Goal: Information Seeking & Learning: Learn about a topic

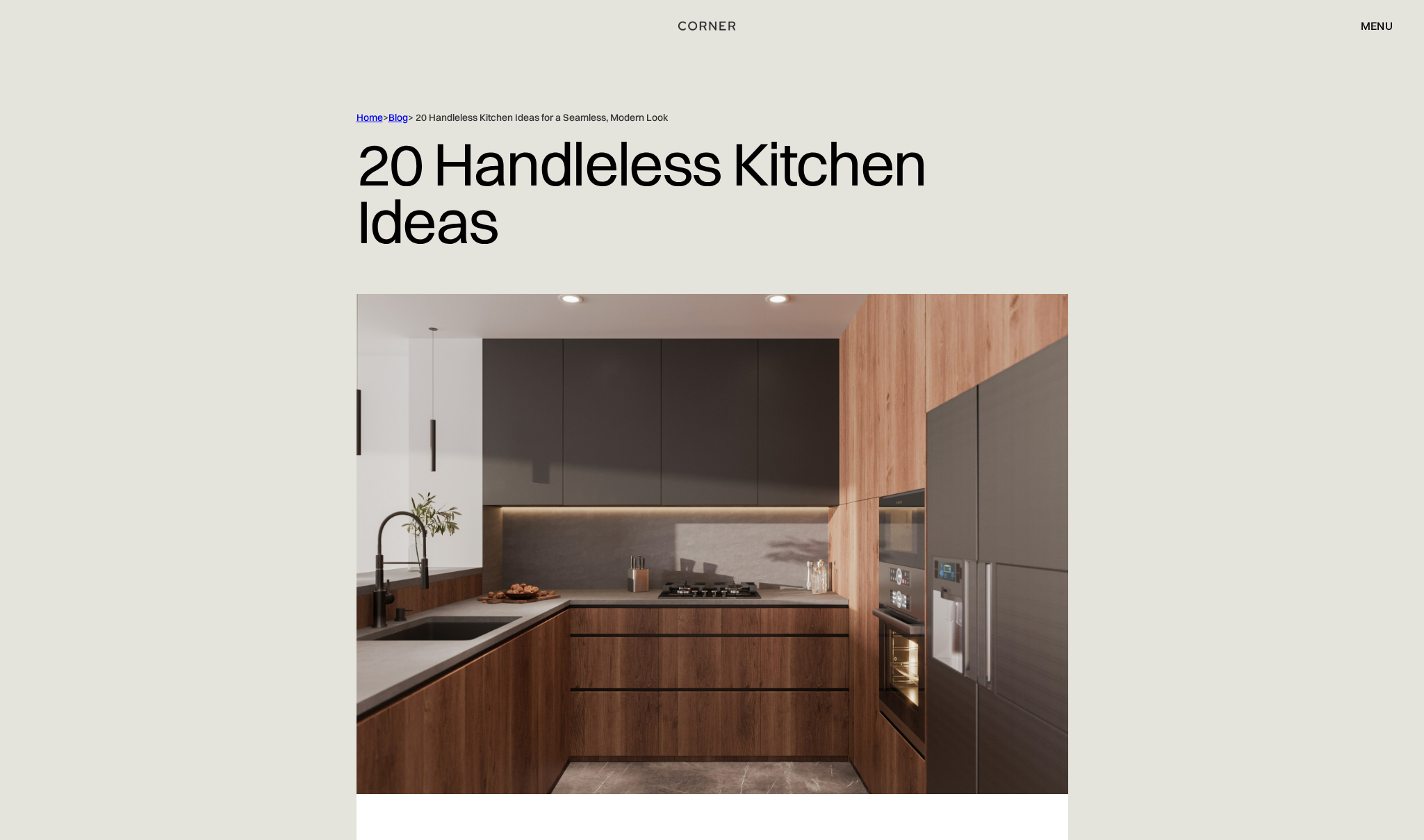
click at [704, 26] on img "home" at bounding box center [707, 25] width 57 height 18
click at [705, 28] on img "home" at bounding box center [705, 29] width 57 height 18
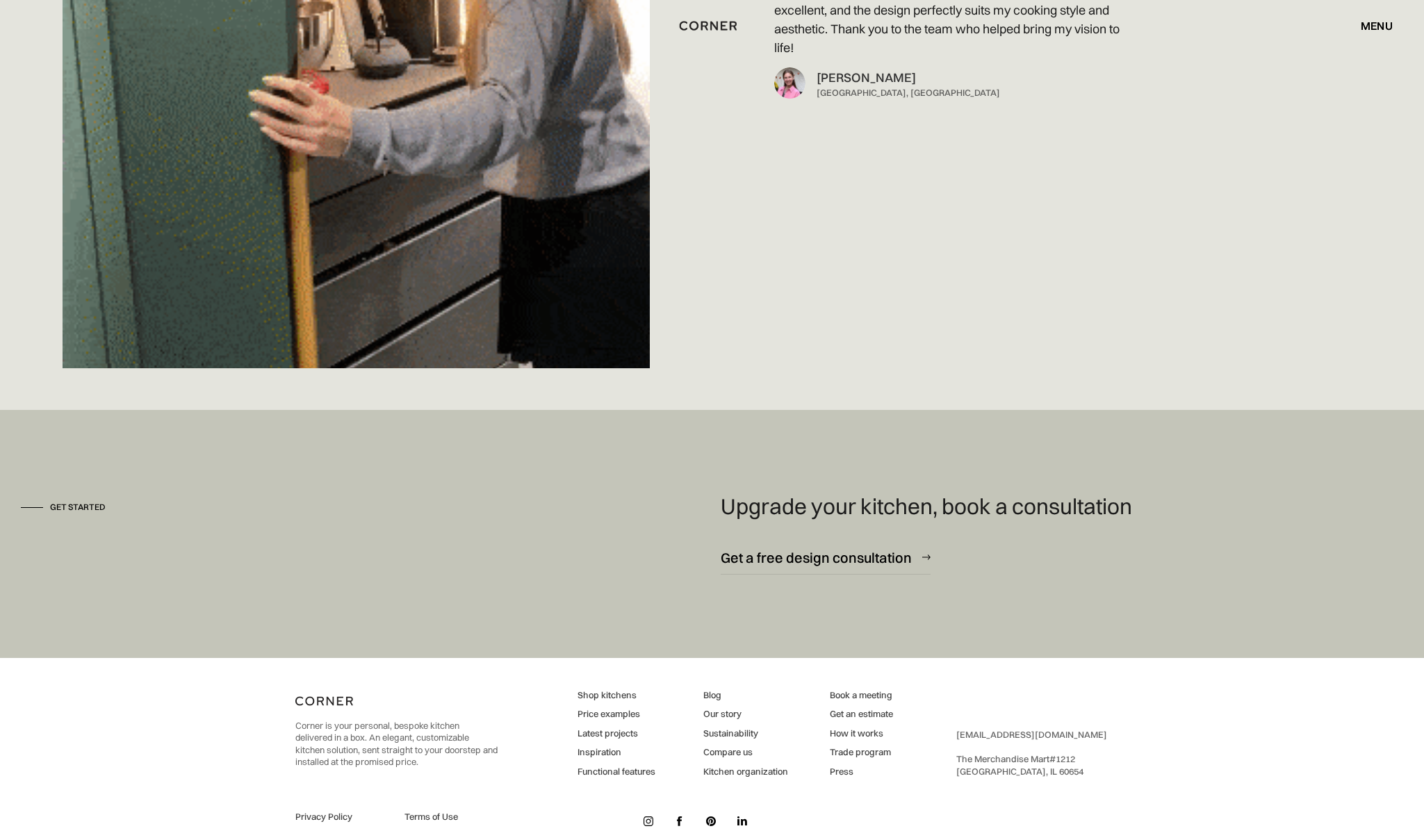
scroll to position [12391, 0]
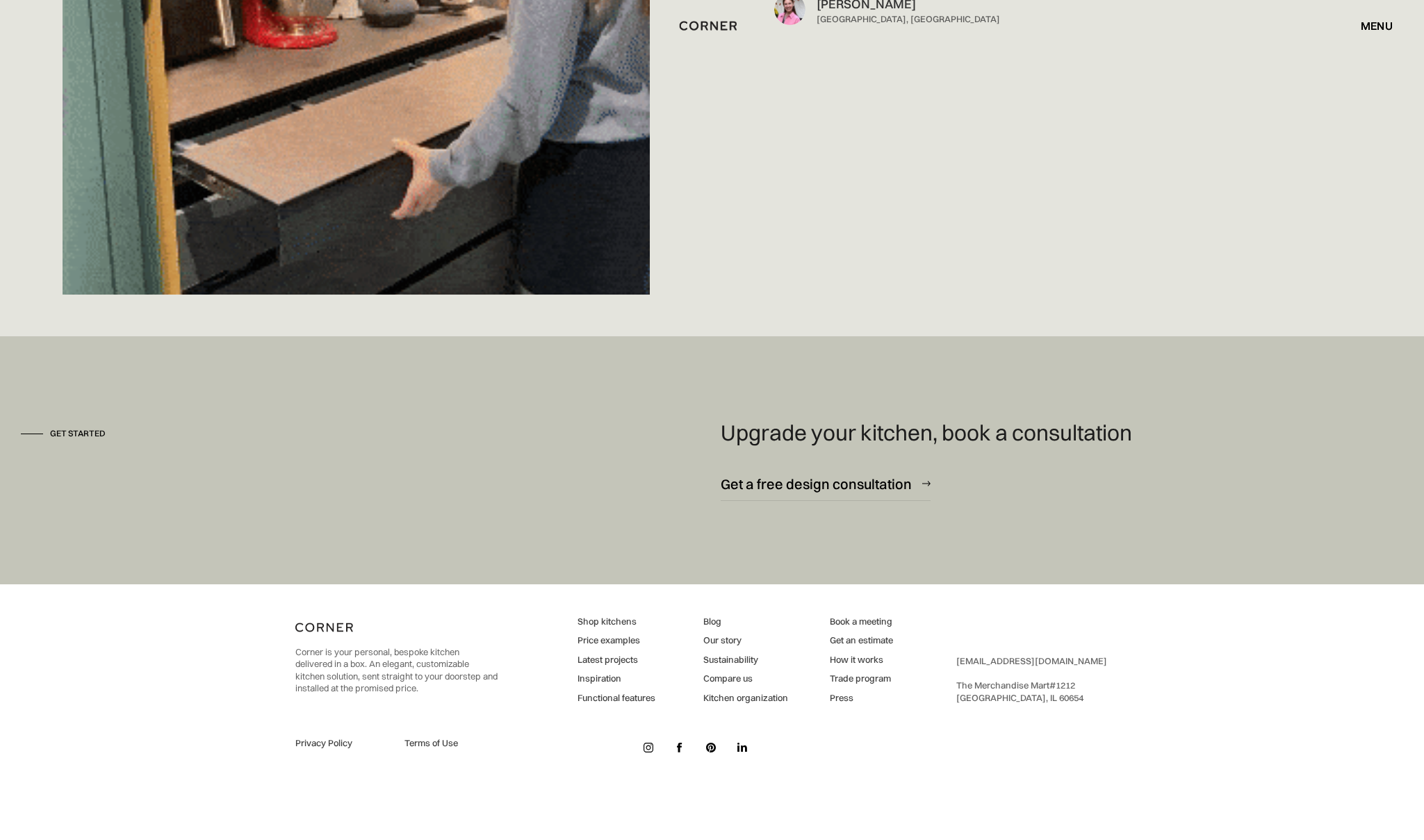
click at [1380, 28] on div "menu" at bounding box center [1377, 26] width 32 height 11
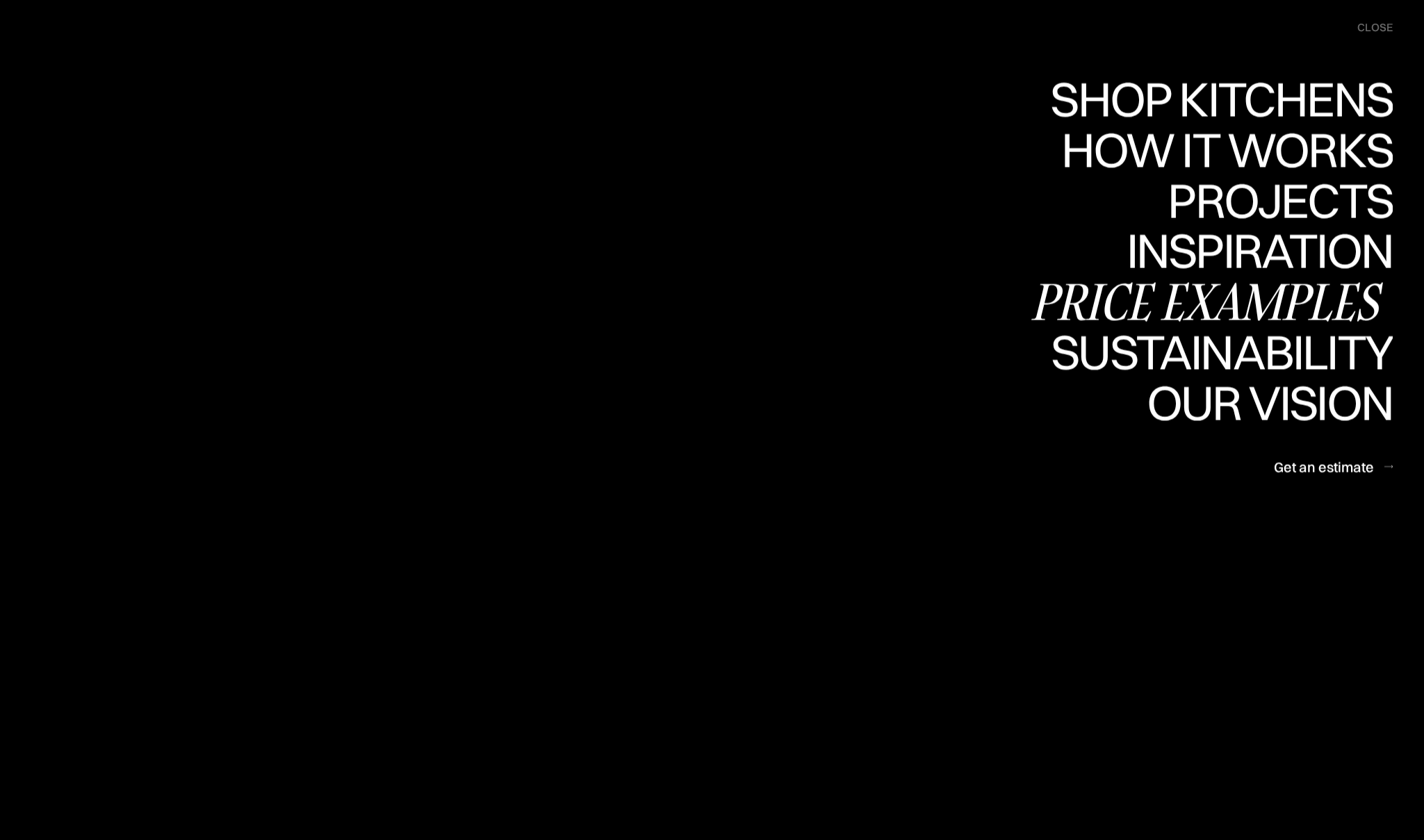
click at [0, 0] on div "Price examples" at bounding box center [0, 0] width 0 height 0
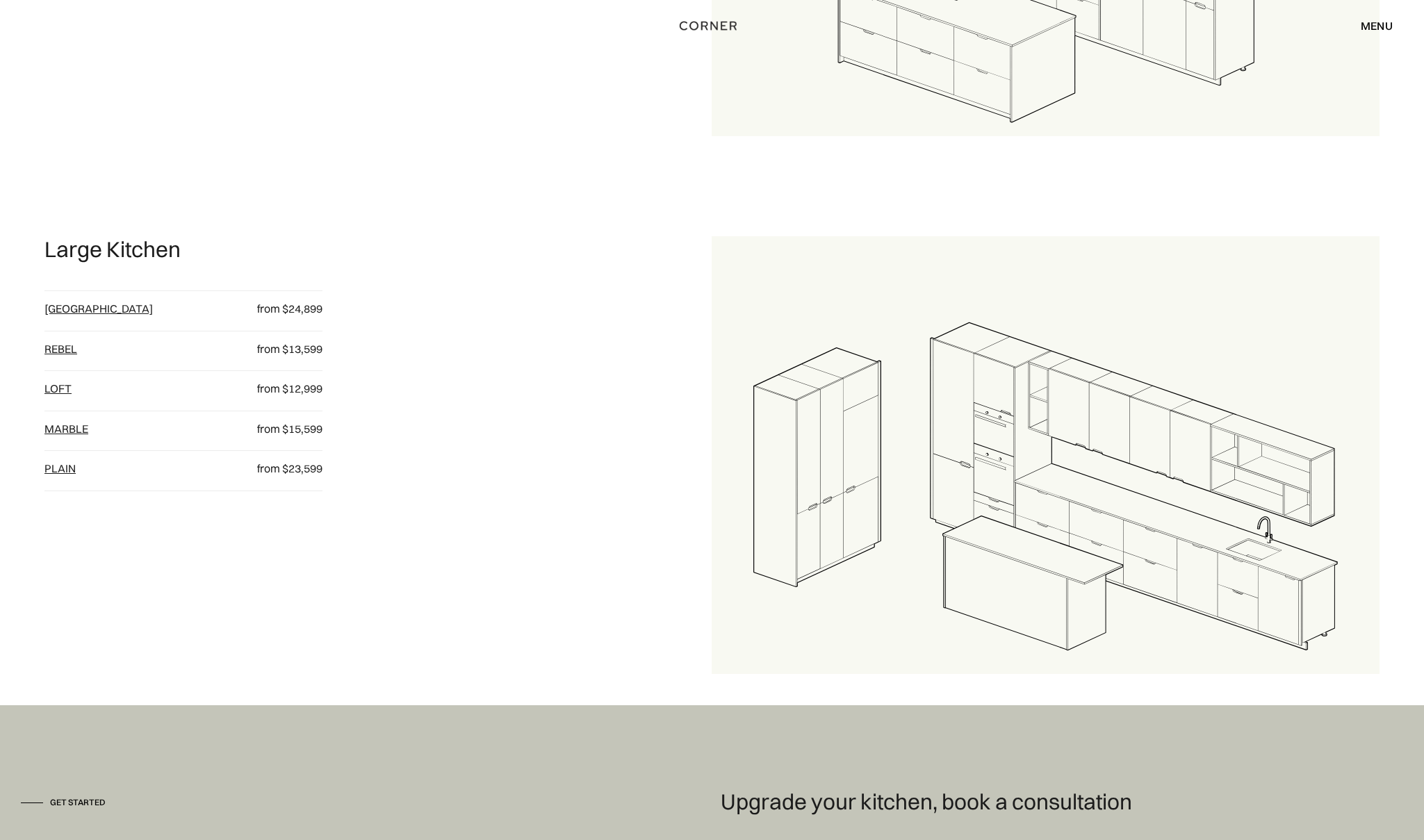
scroll to position [1810, 0]
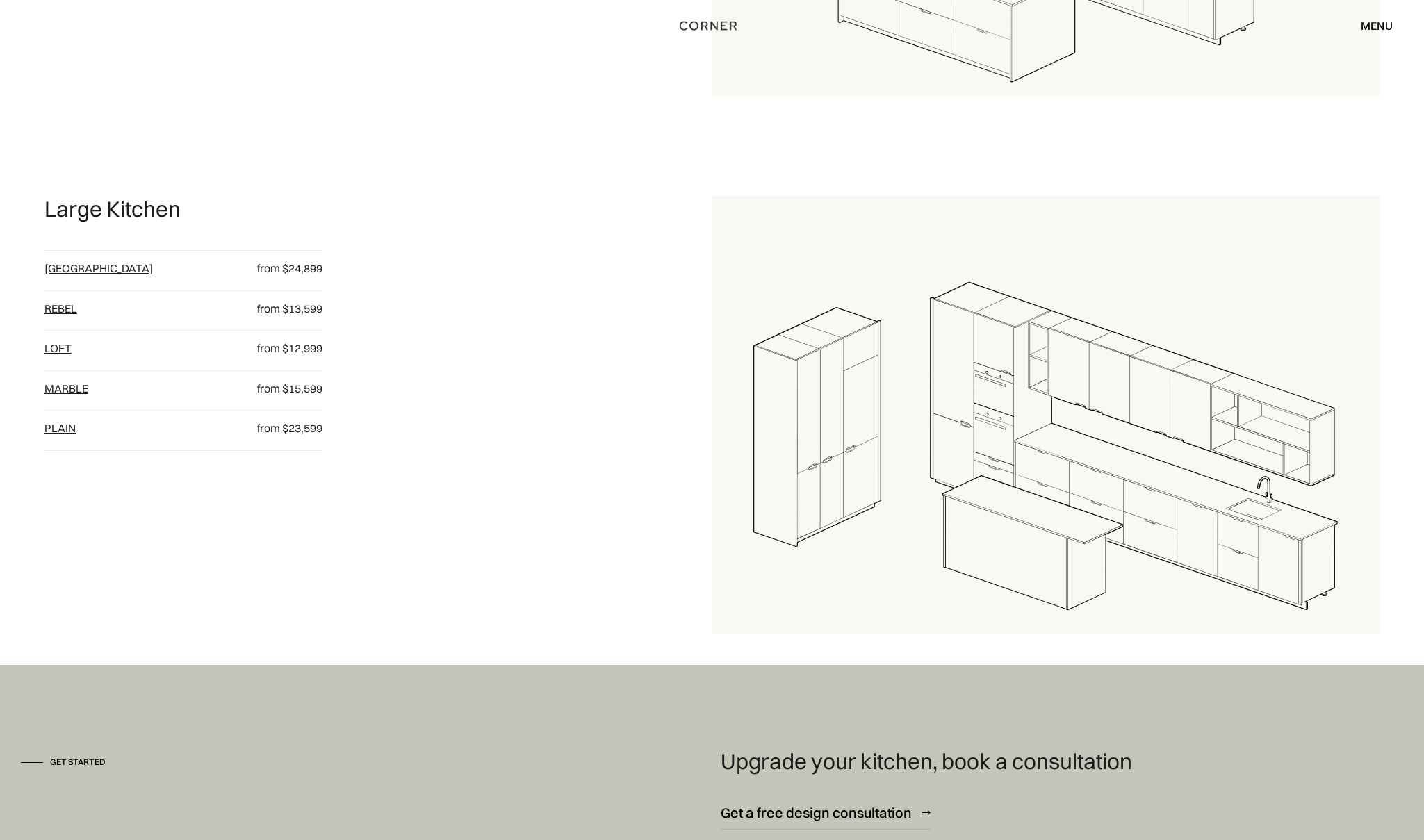
click at [1369, 24] on div "menu" at bounding box center [1377, 26] width 32 height 11
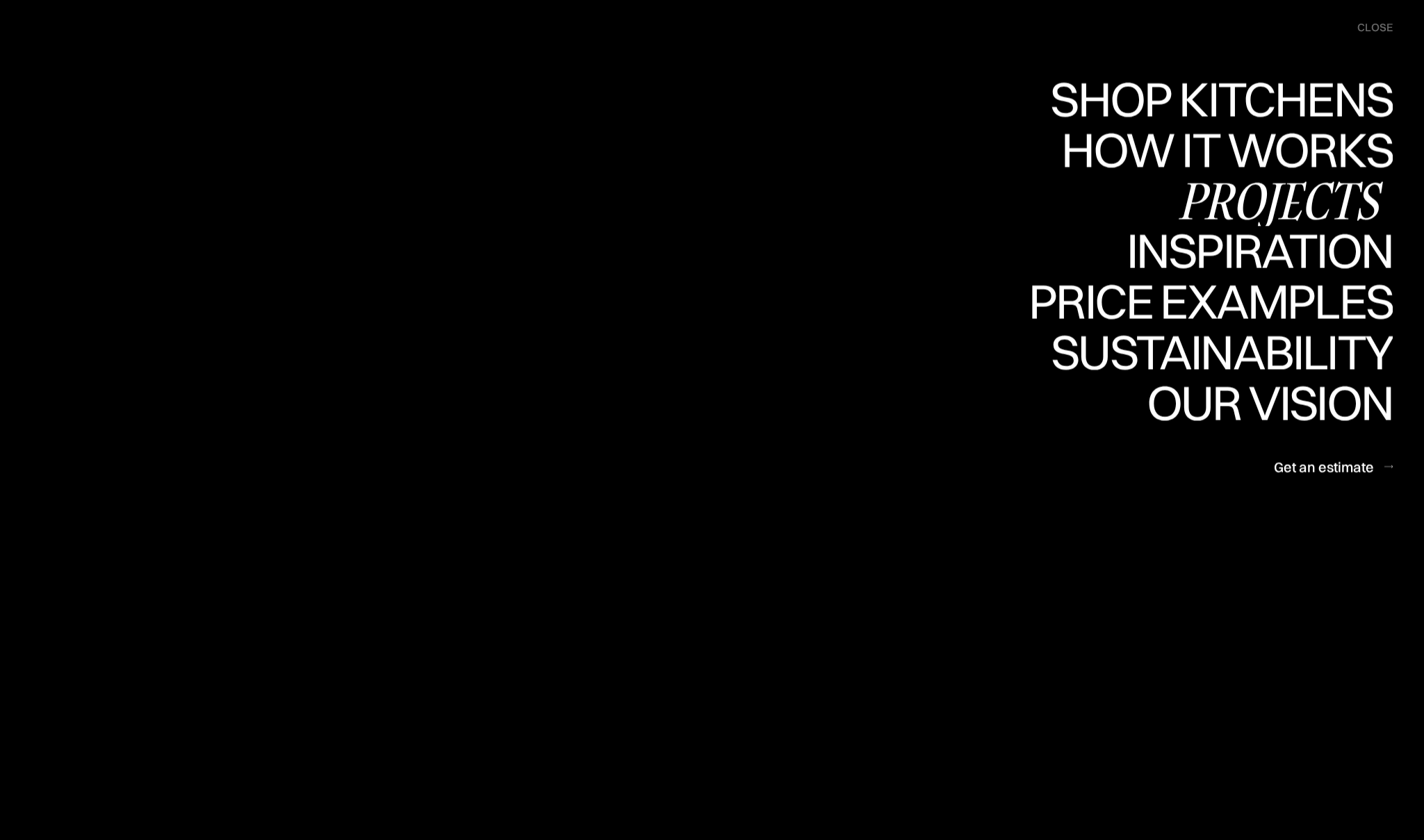
click at [1254, 195] on div "Projects" at bounding box center [1280, 201] width 225 height 49
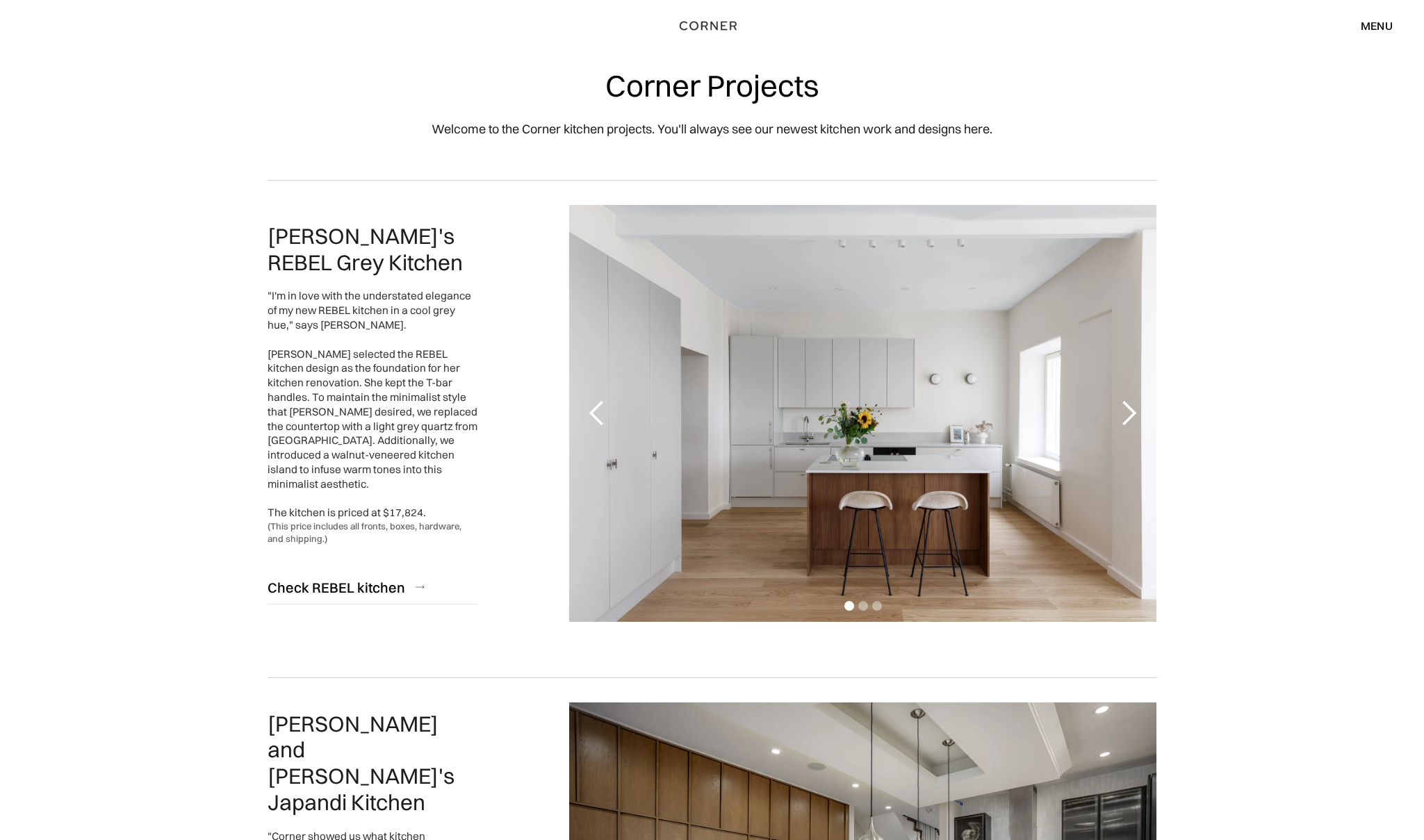
click at [1134, 421] on div "next slide" at bounding box center [1129, 413] width 28 height 28
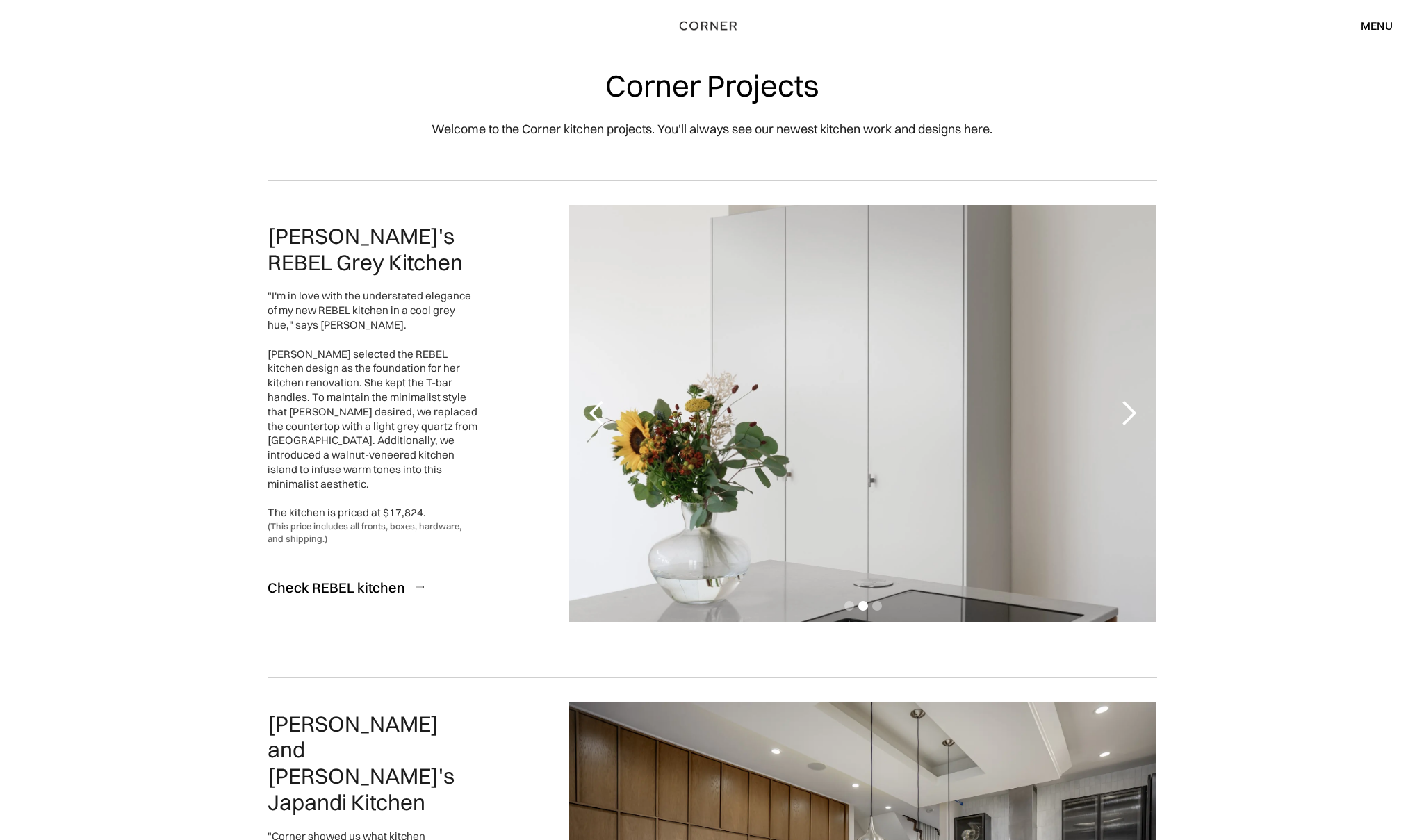
click at [1139, 409] on div "next slide" at bounding box center [1129, 413] width 28 height 28
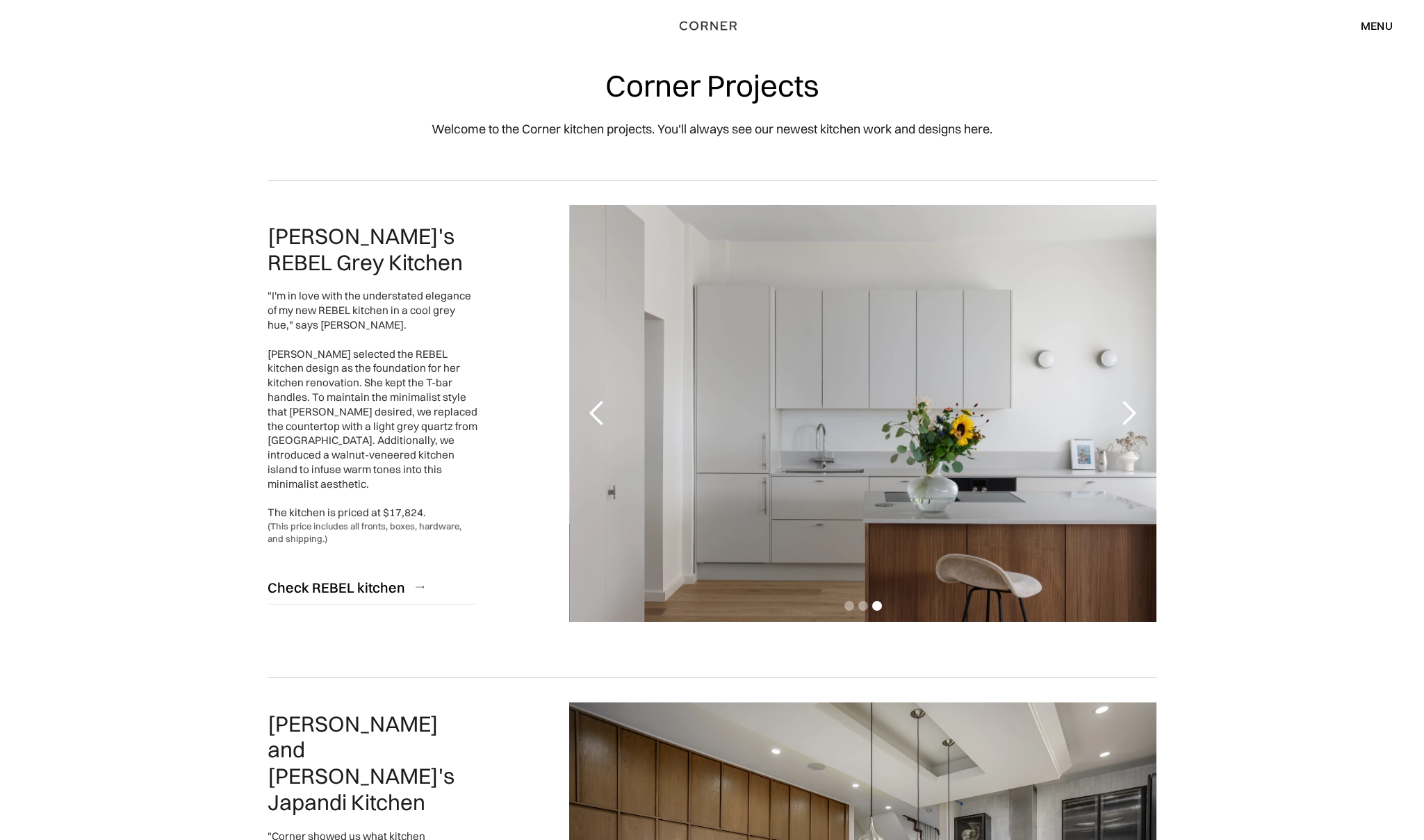
click at [1134, 414] on div "next slide" at bounding box center [1129, 413] width 28 height 28
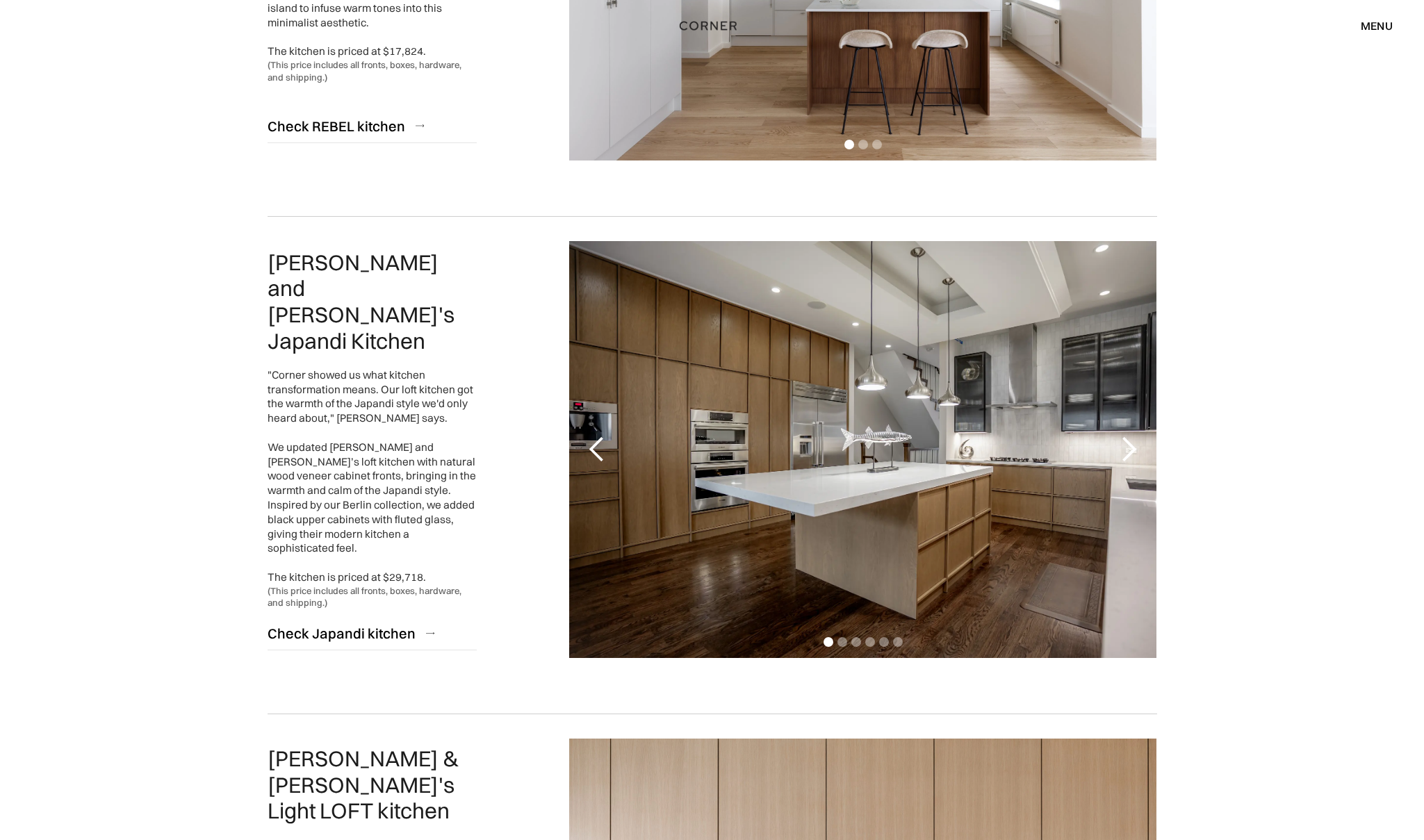
scroll to position [523, 0]
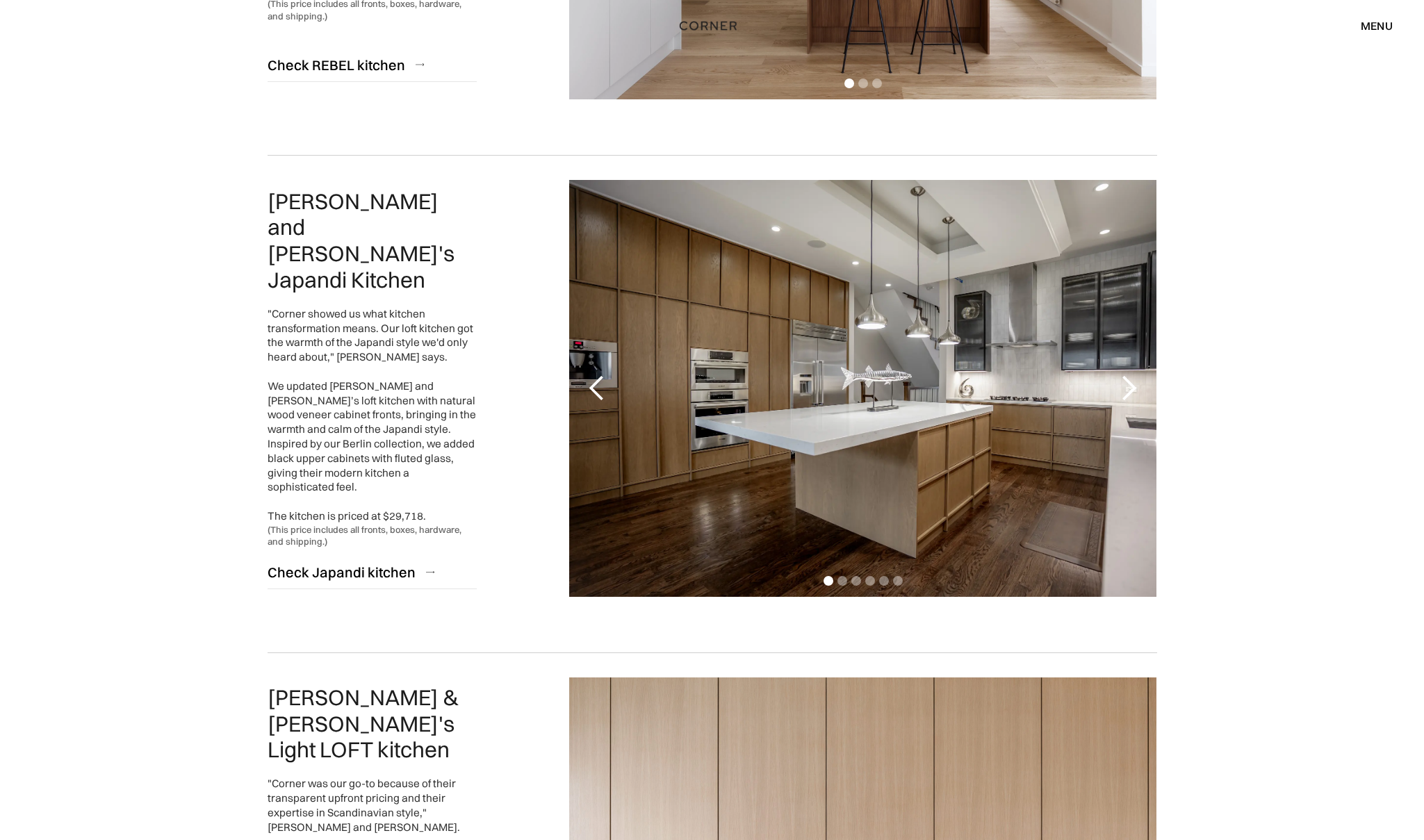
click at [1139, 378] on div "next slide" at bounding box center [1129, 388] width 28 height 28
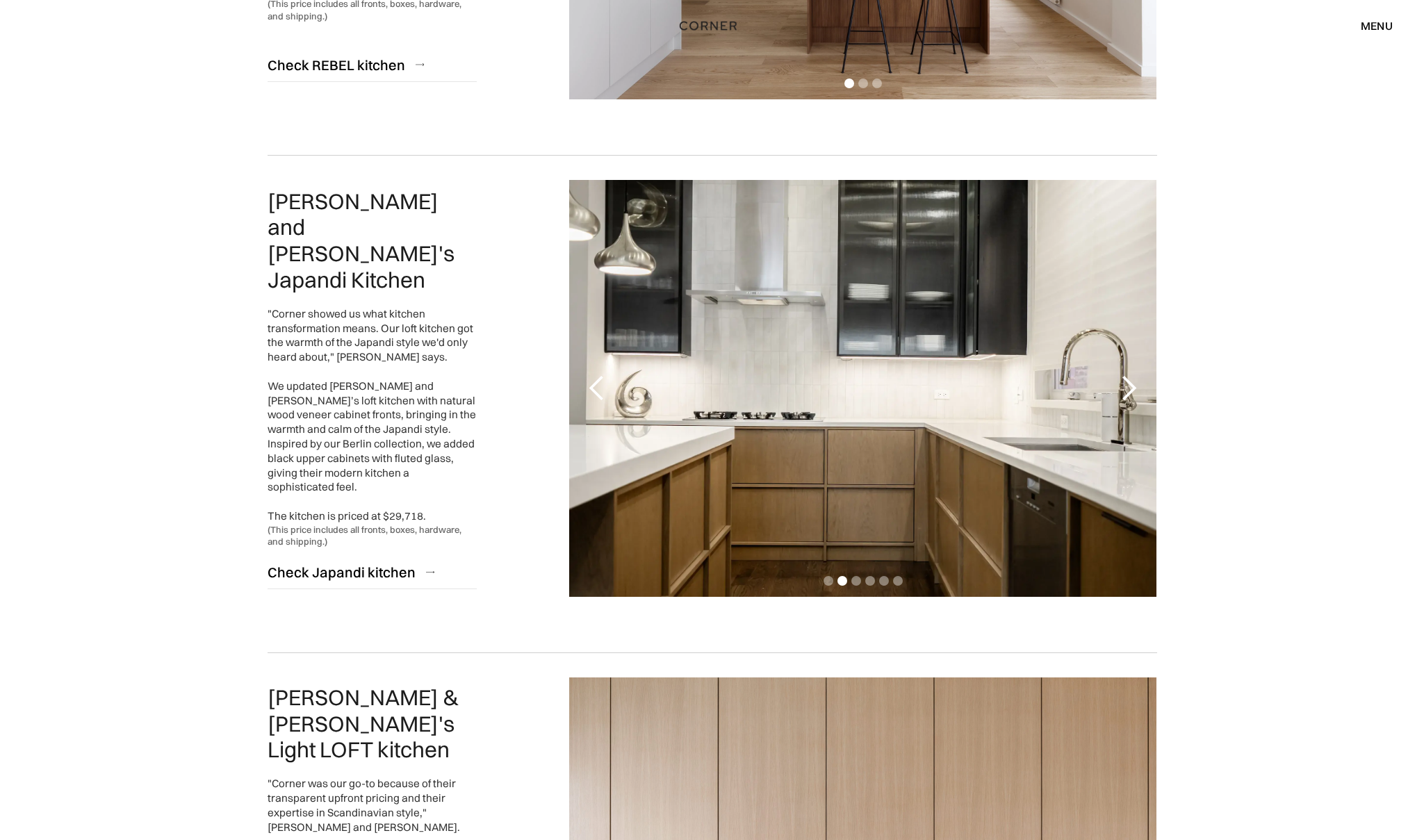
click at [1130, 388] on div "next slide" at bounding box center [1129, 388] width 28 height 28
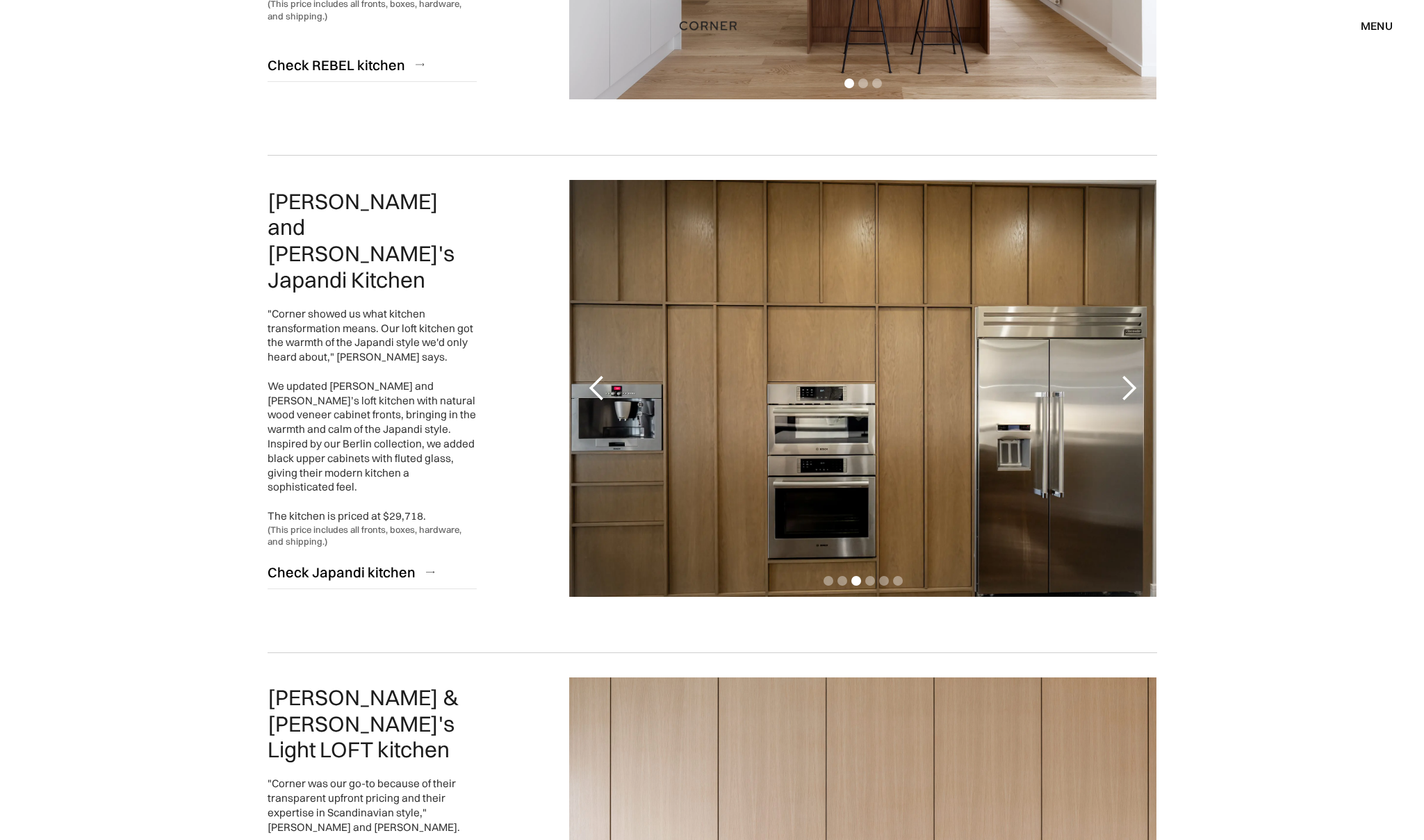
click at [1125, 393] on div "next slide" at bounding box center [1129, 388] width 28 height 28
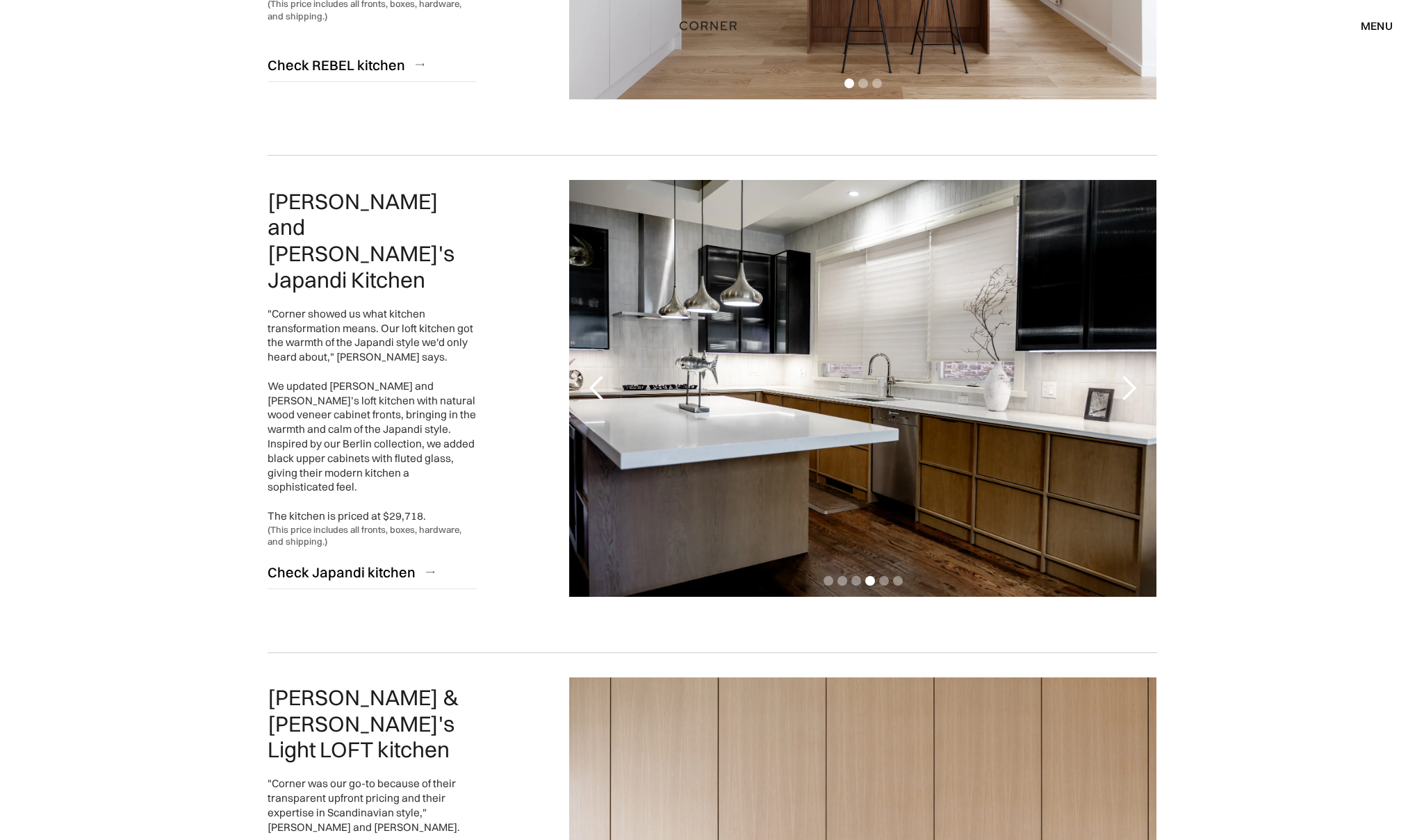
click at [1125, 391] on div "next slide" at bounding box center [1129, 388] width 28 height 28
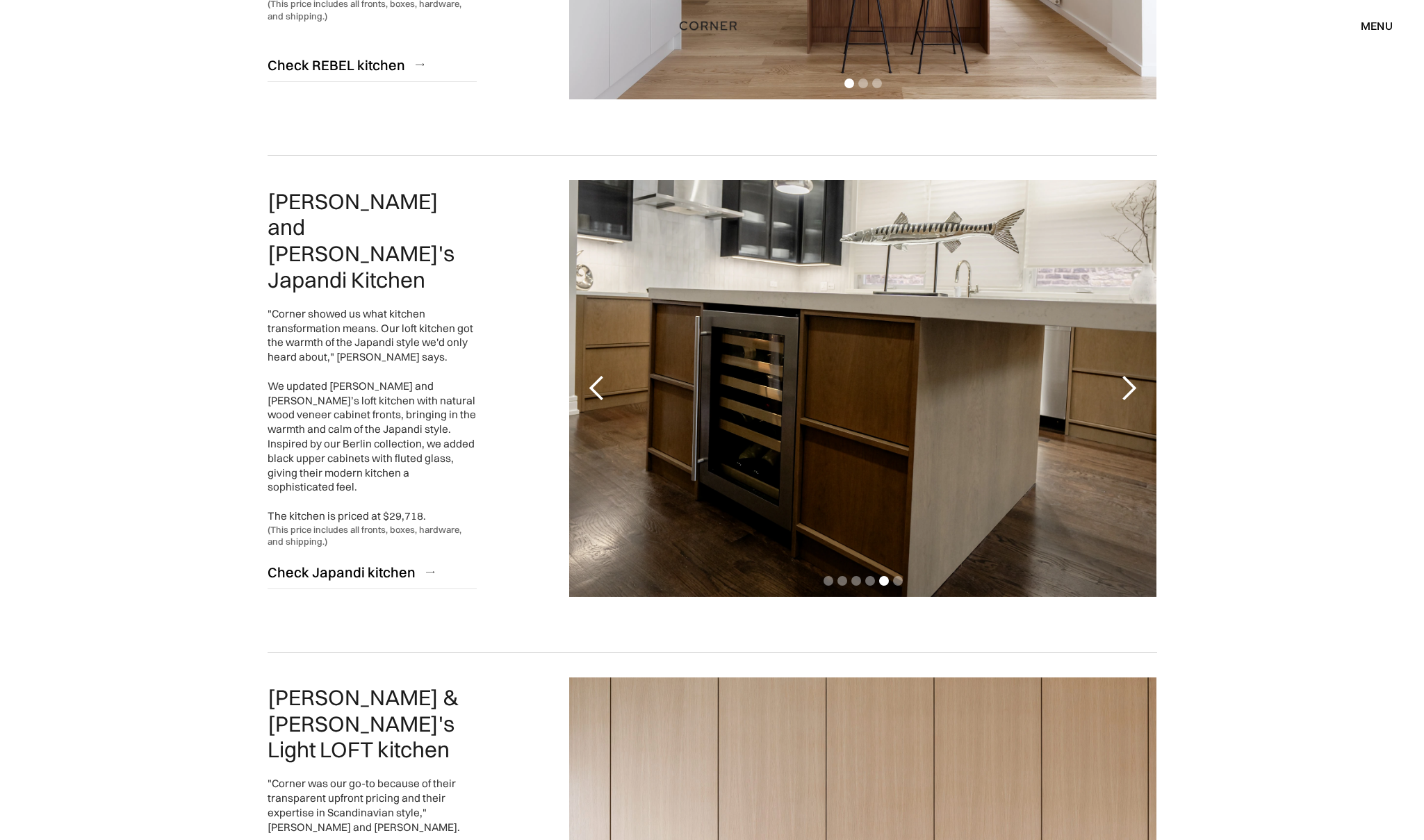
click at [1121, 392] on div "next slide" at bounding box center [1129, 388] width 28 height 28
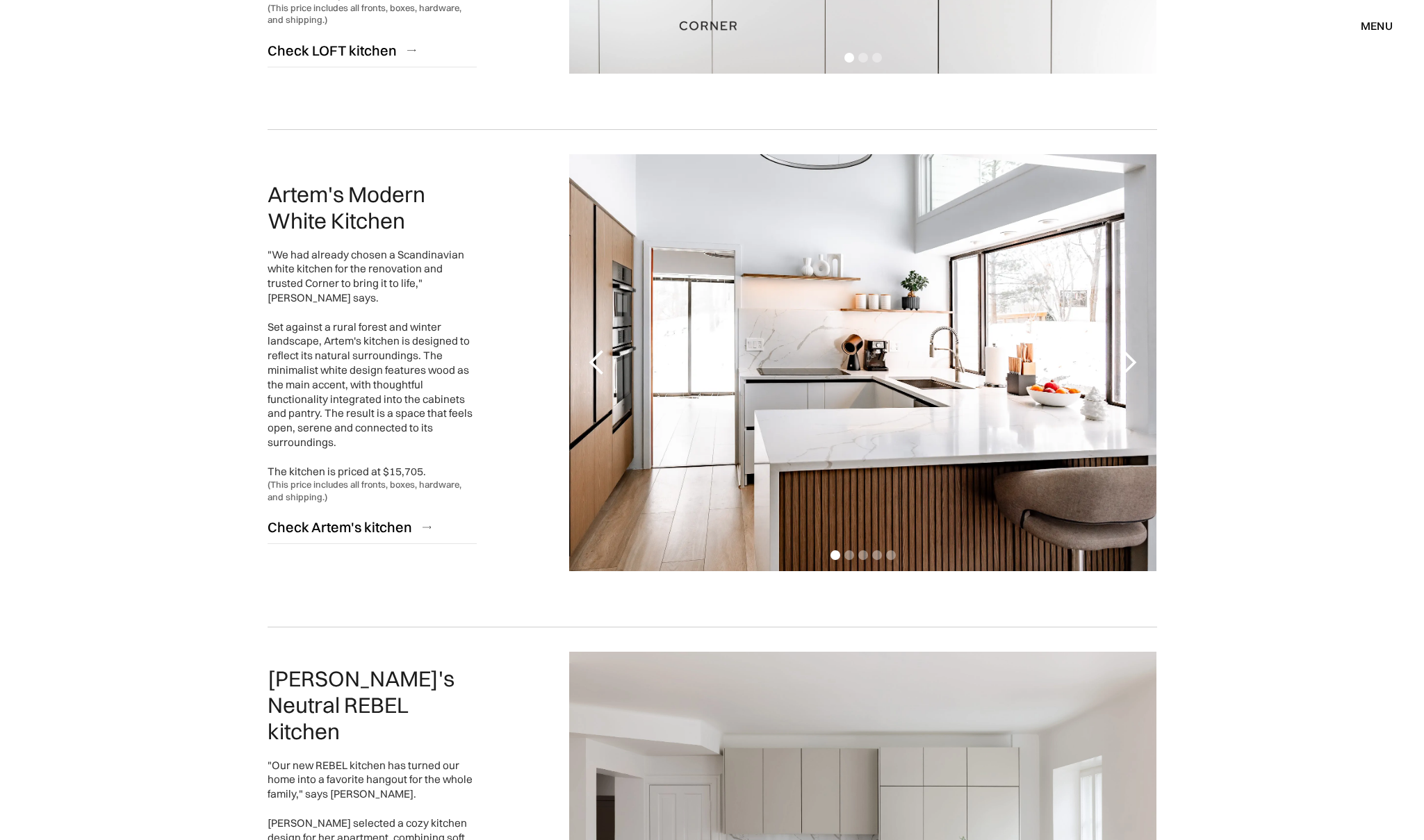
scroll to position [1563, 0]
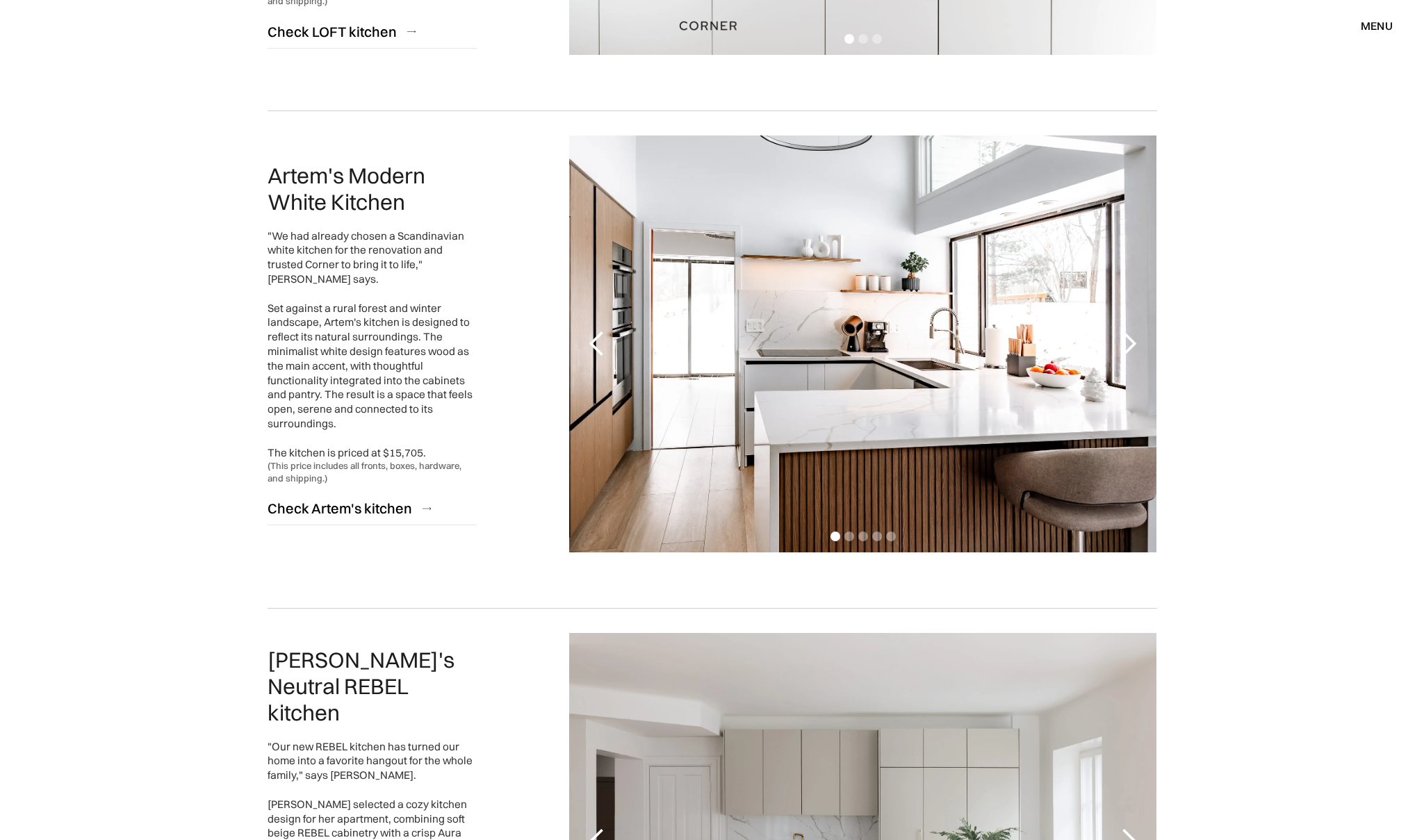
click at [1097, 334] on div "1 of 5" at bounding box center [863, 343] width 587 height 417
click at [1133, 344] on div "next slide" at bounding box center [1129, 344] width 28 height 28
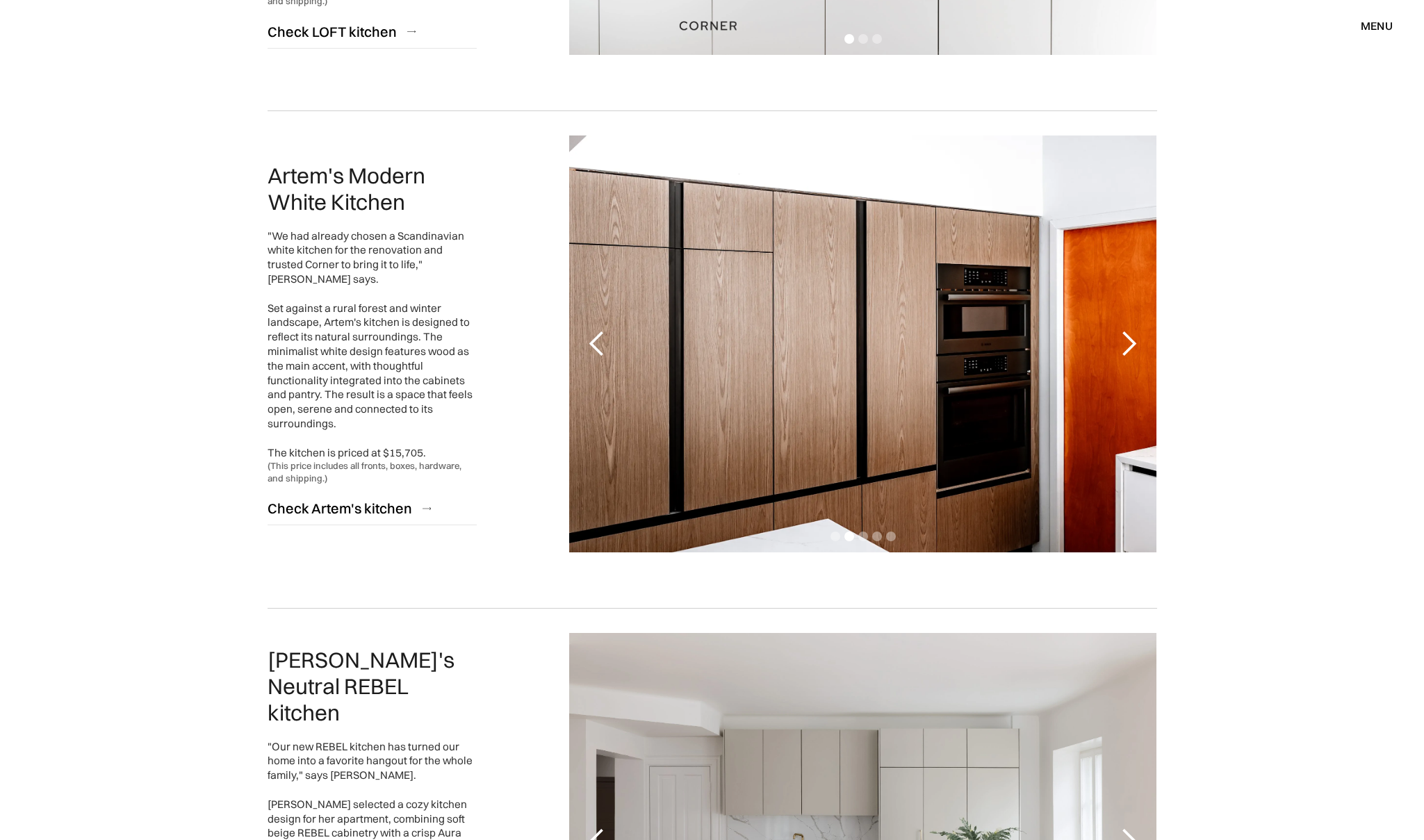
click at [1132, 348] on div "next slide" at bounding box center [1129, 344] width 28 height 28
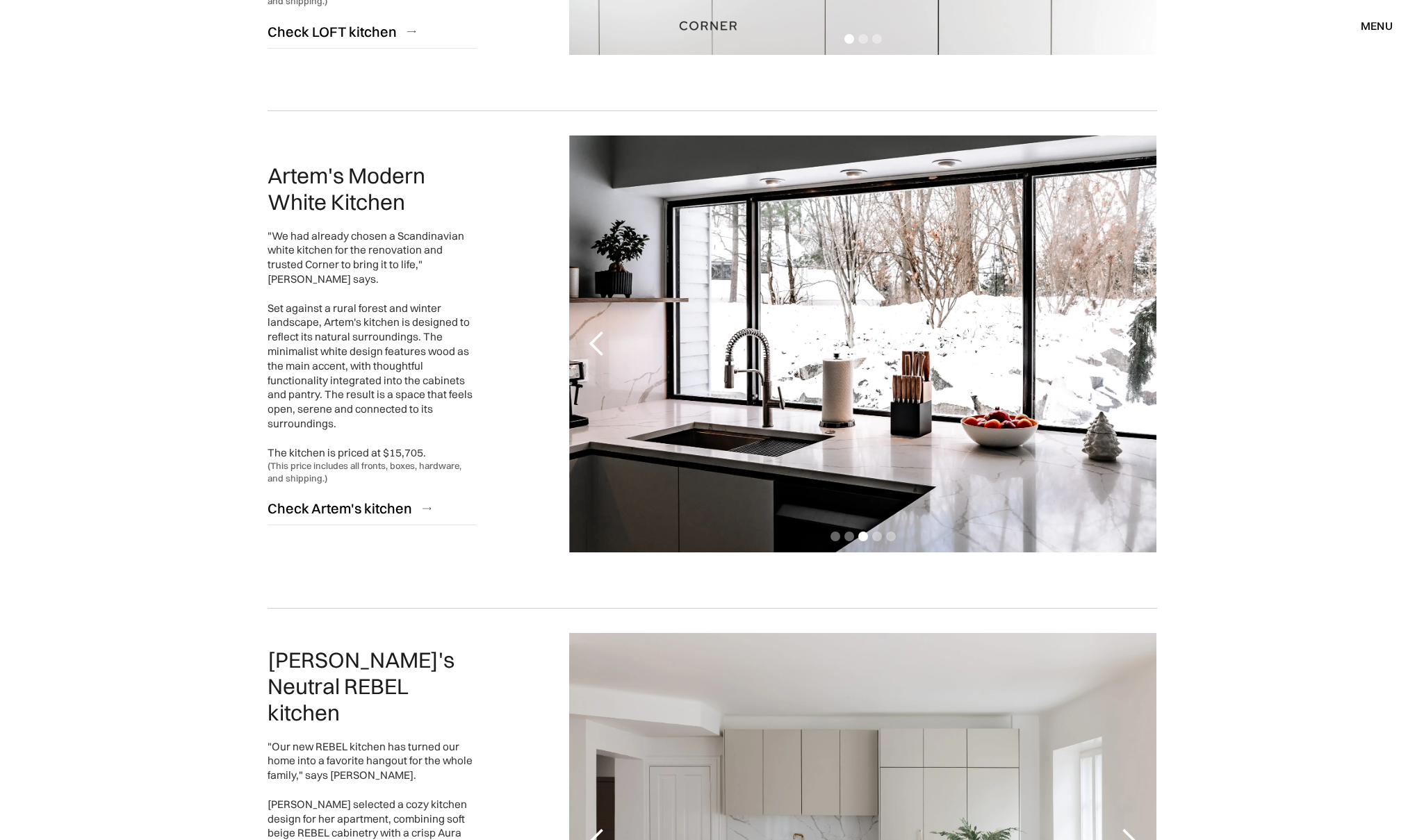
click at [1138, 330] on div "next slide" at bounding box center [1129, 344] width 28 height 28
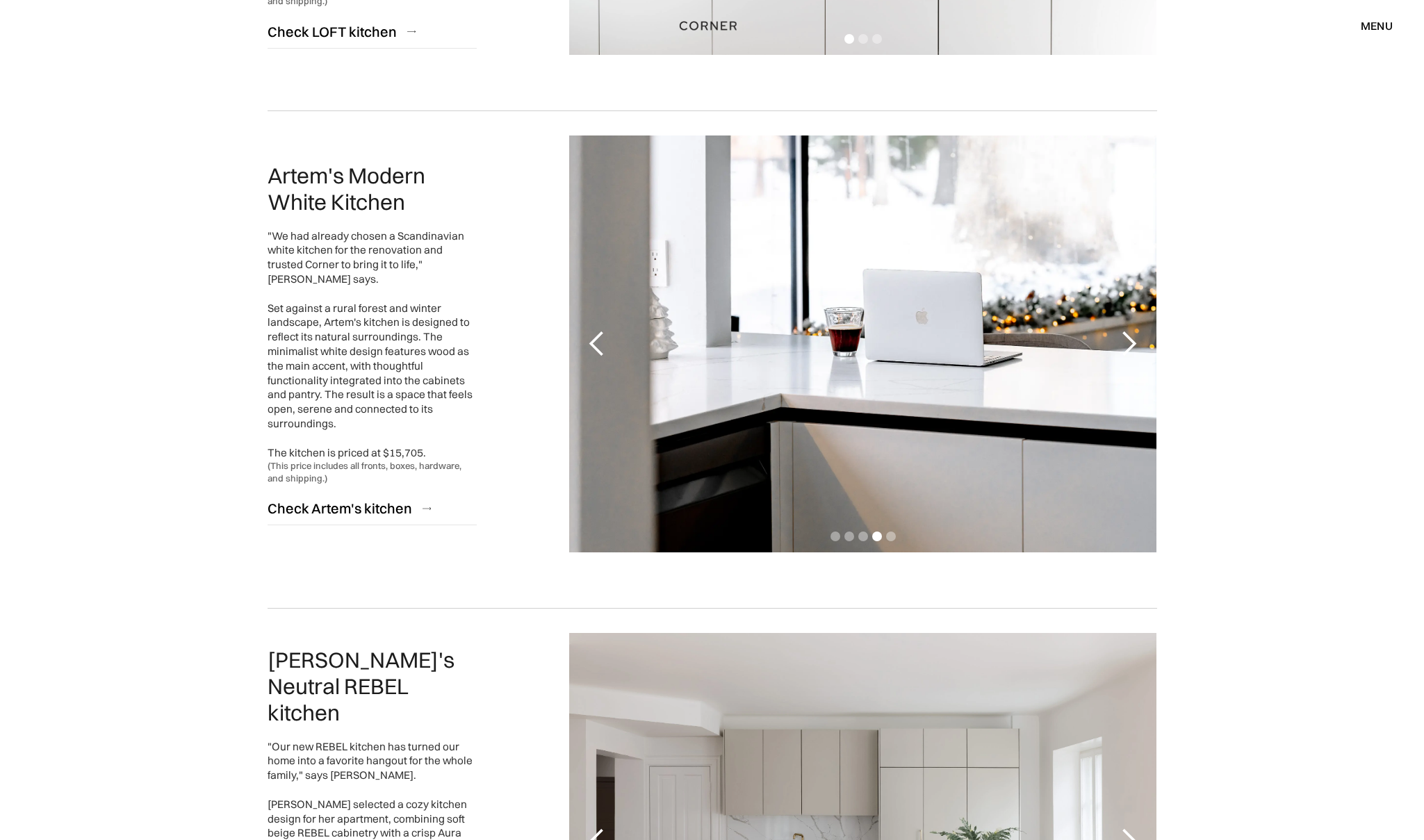
click at [1121, 332] on div "next slide" at bounding box center [1129, 344] width 28 height 28
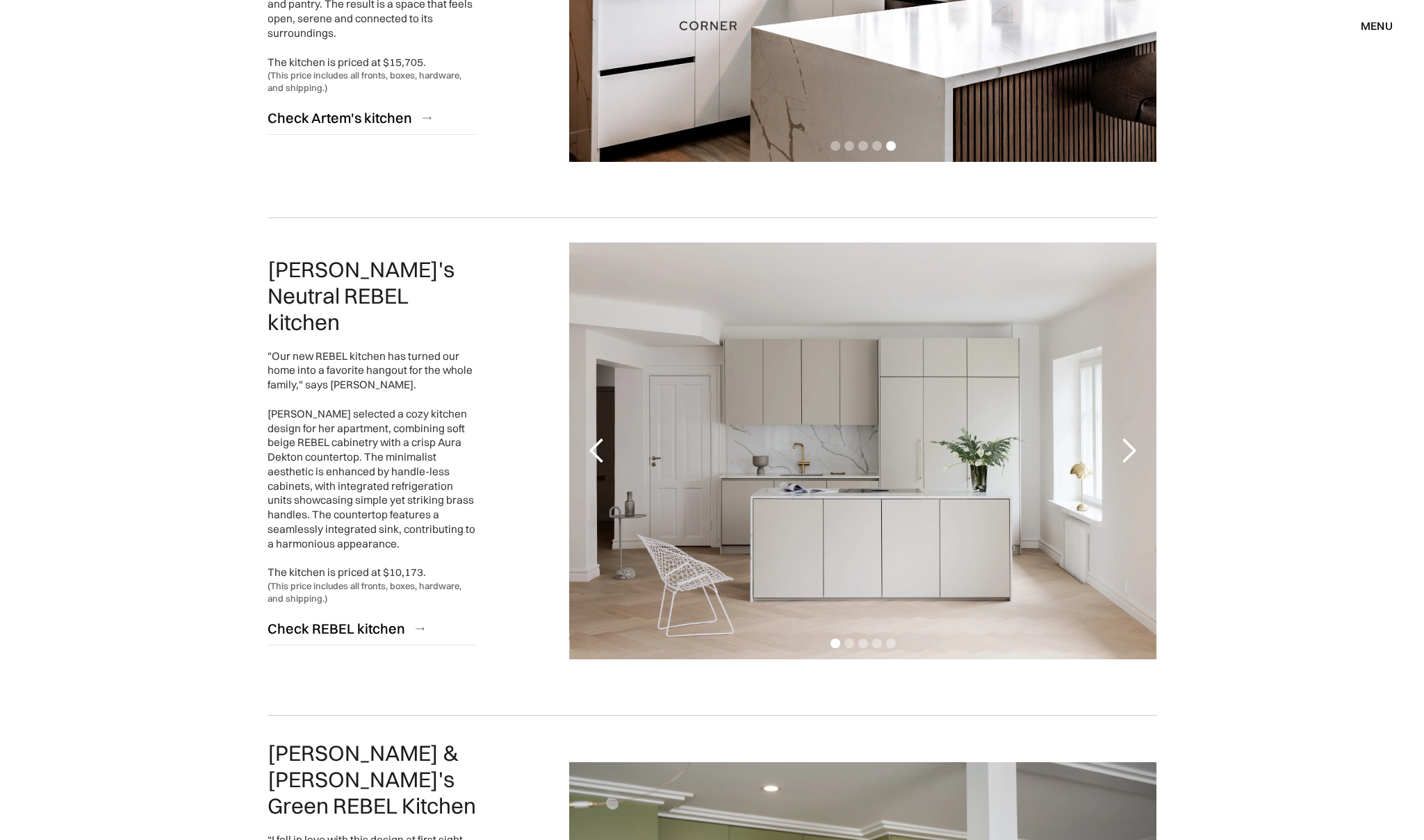
scroll to position [2049, 0]
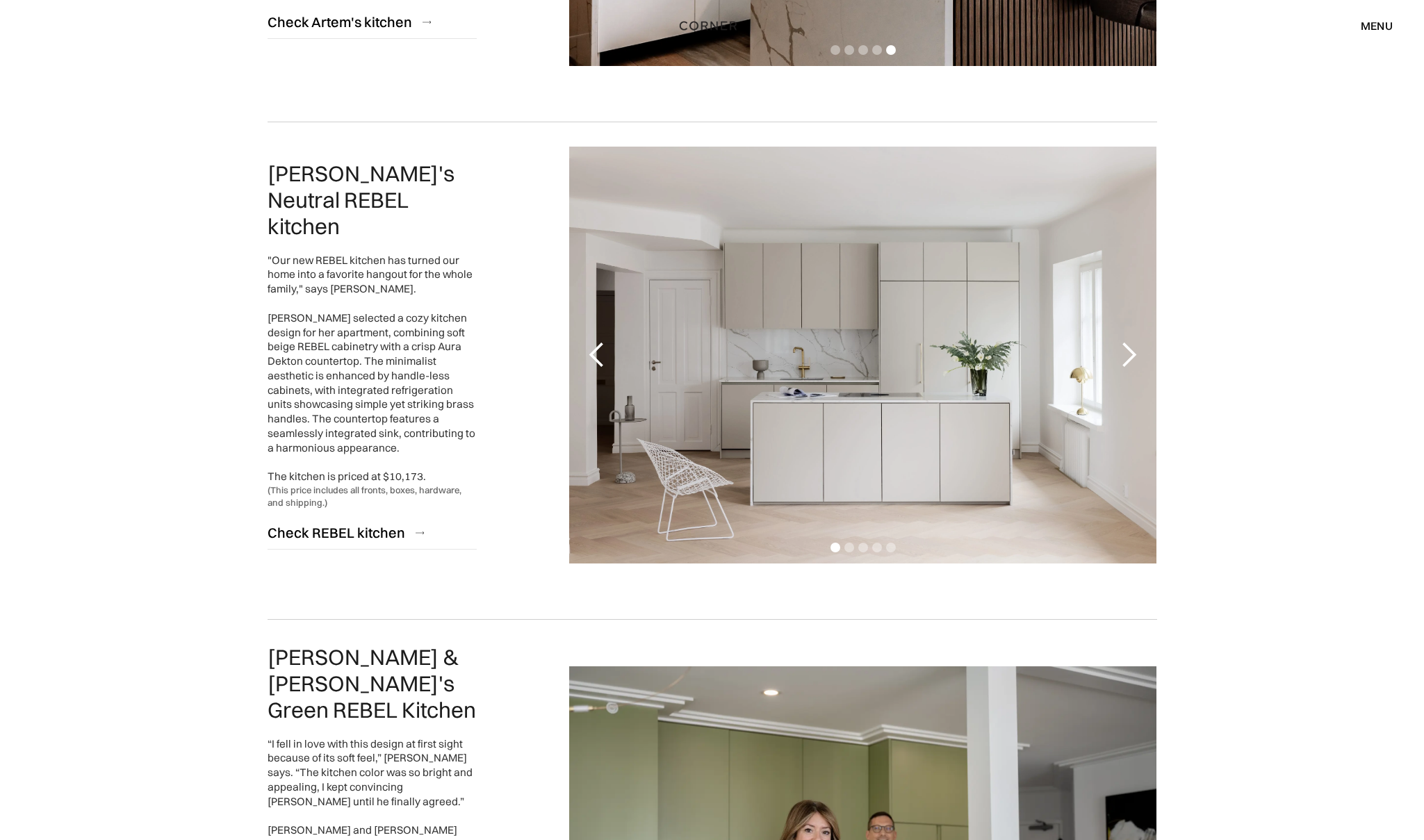
click at [1131, 349] on div "next slide" at bounding box center [1129, 355] width 28 height 28
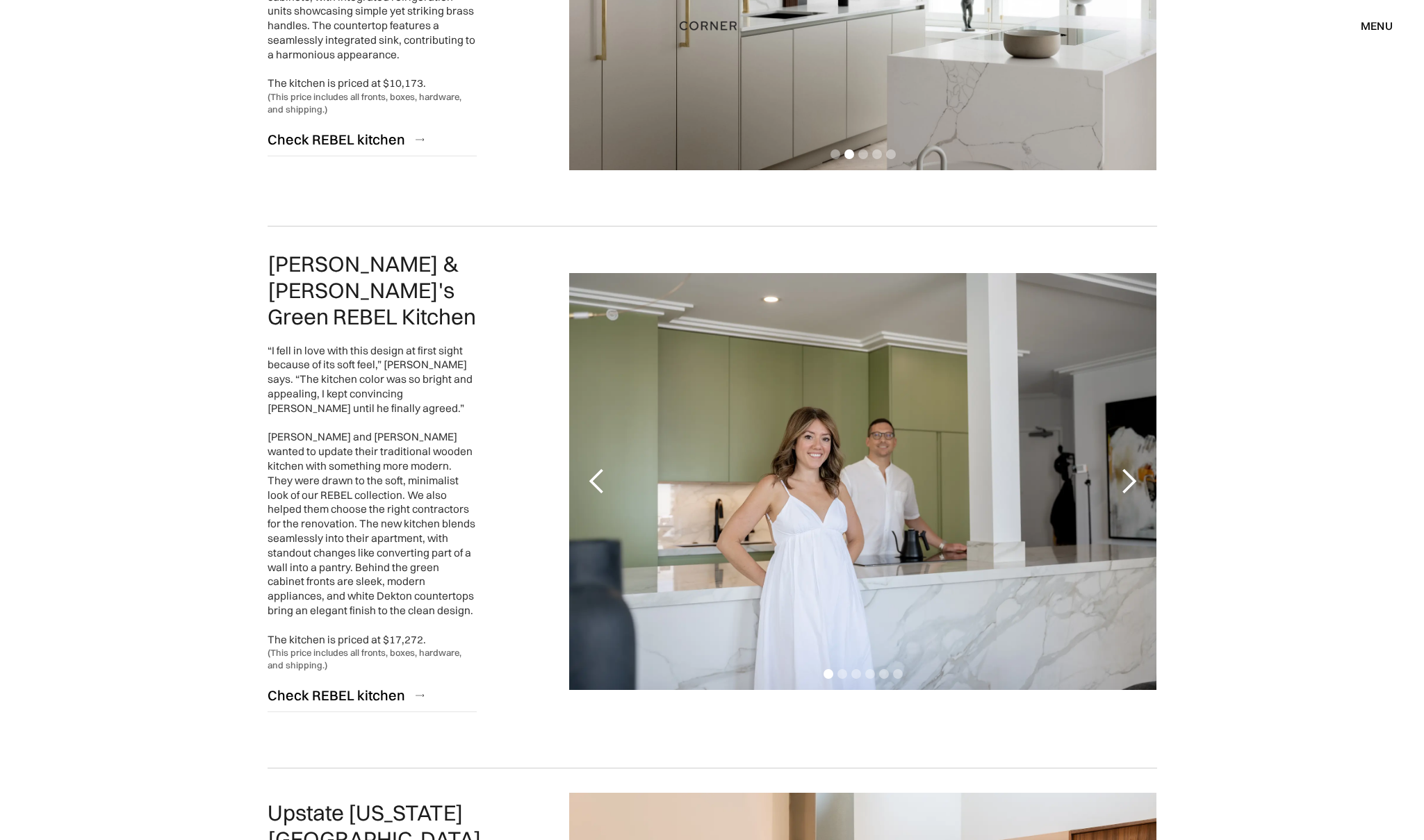
scroll to position [2443, 0]
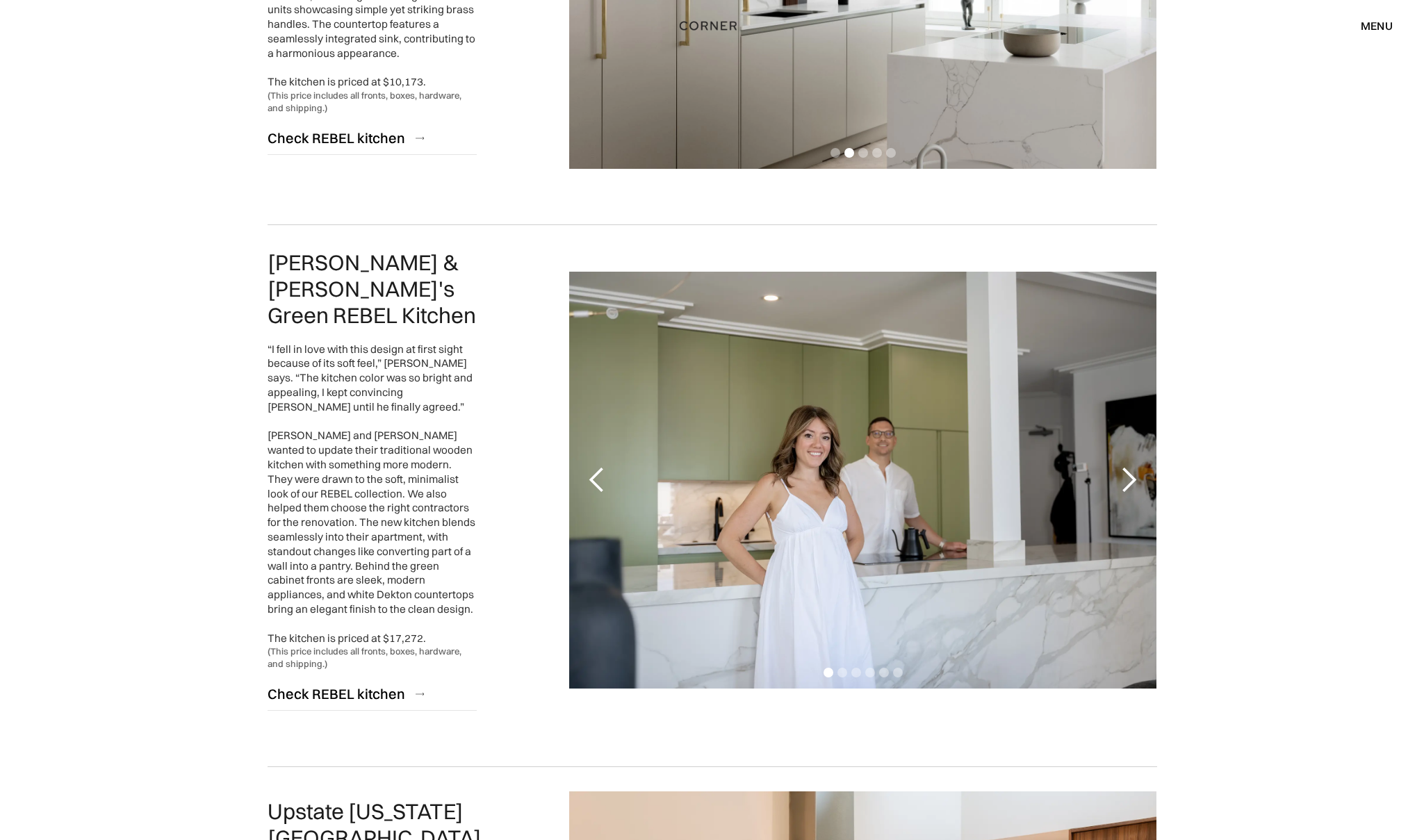
click at [1130, 444] on div "next slide" at bounding box center [1129, 480] width 55 height 417
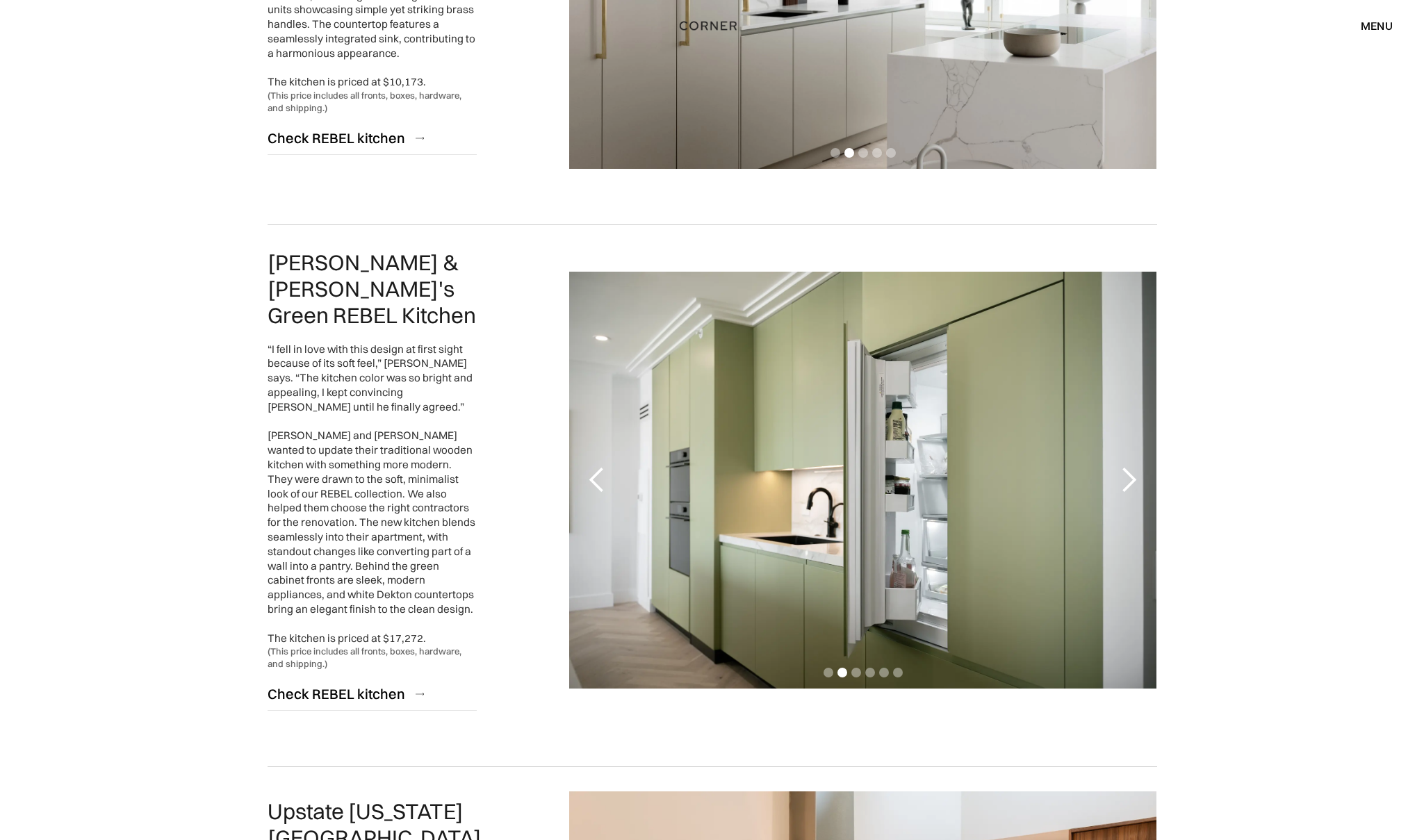
click at [1133, 447] on div "next slide" at bounding box center [1129, 480] width 55 height 417
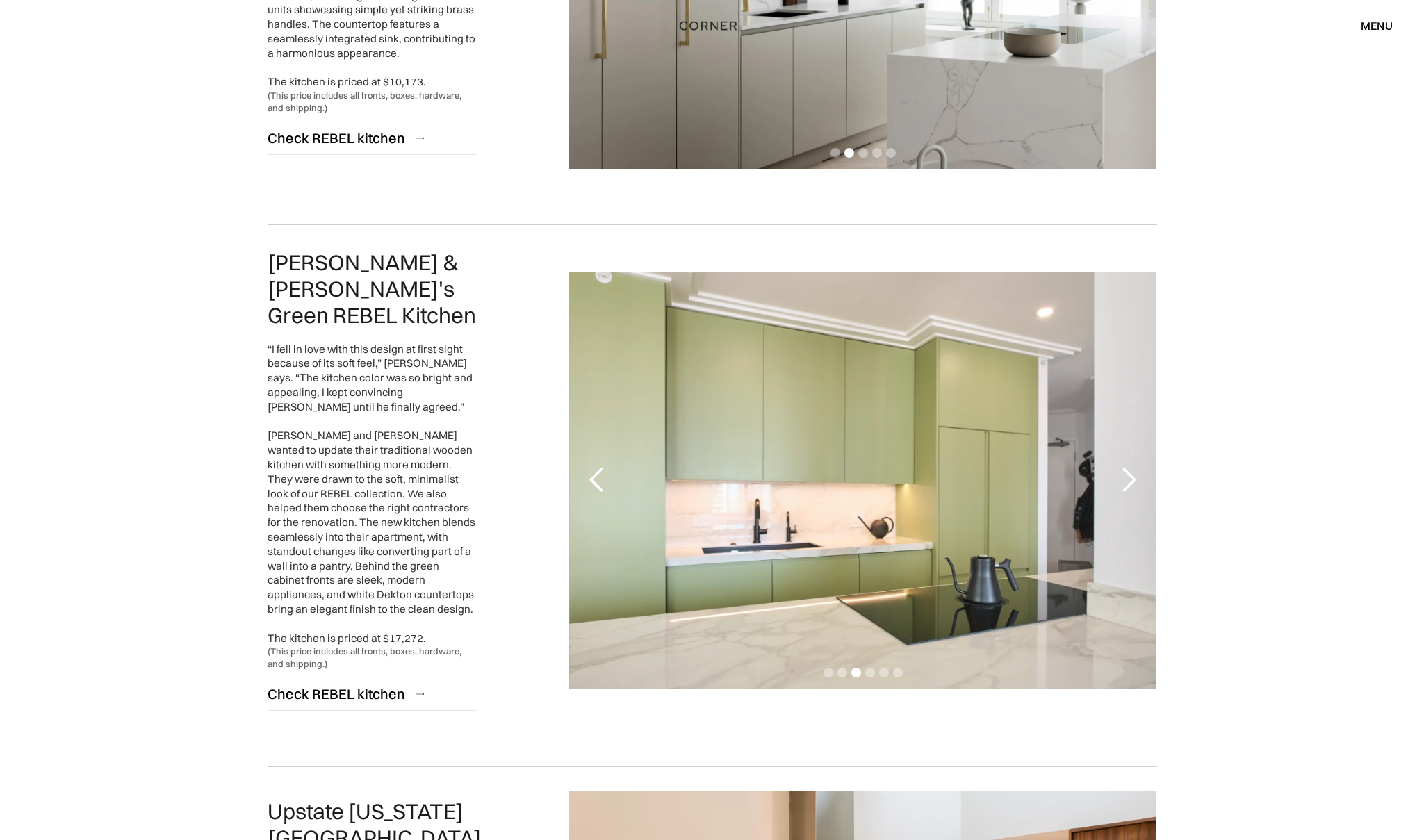
click at [1132, 449] on div "next slide" at bounding box center [1129, 480] width 55 height 417
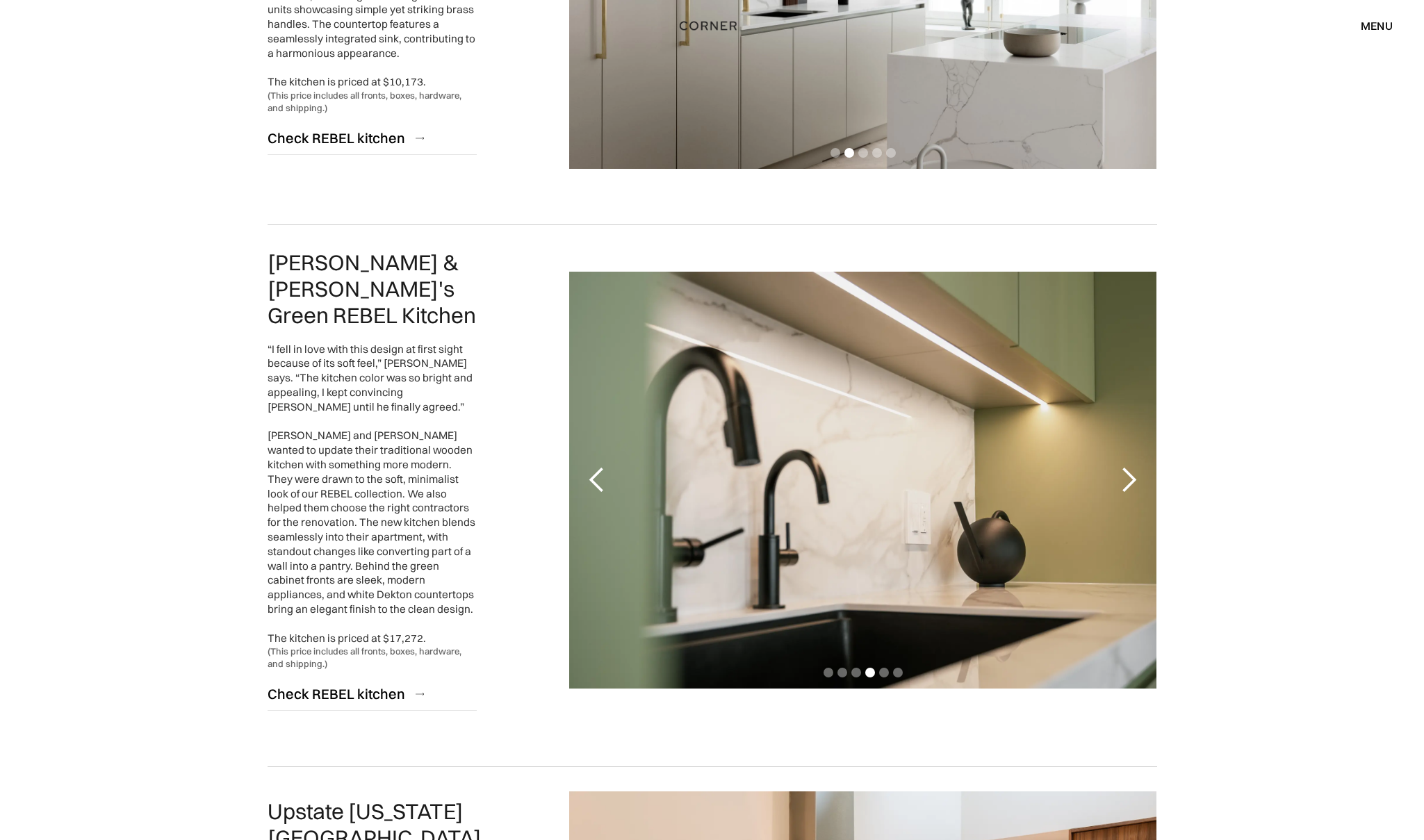
click at [1132, 450] on div "next slide" at bounding box center [1129, 480] width 55 height 417
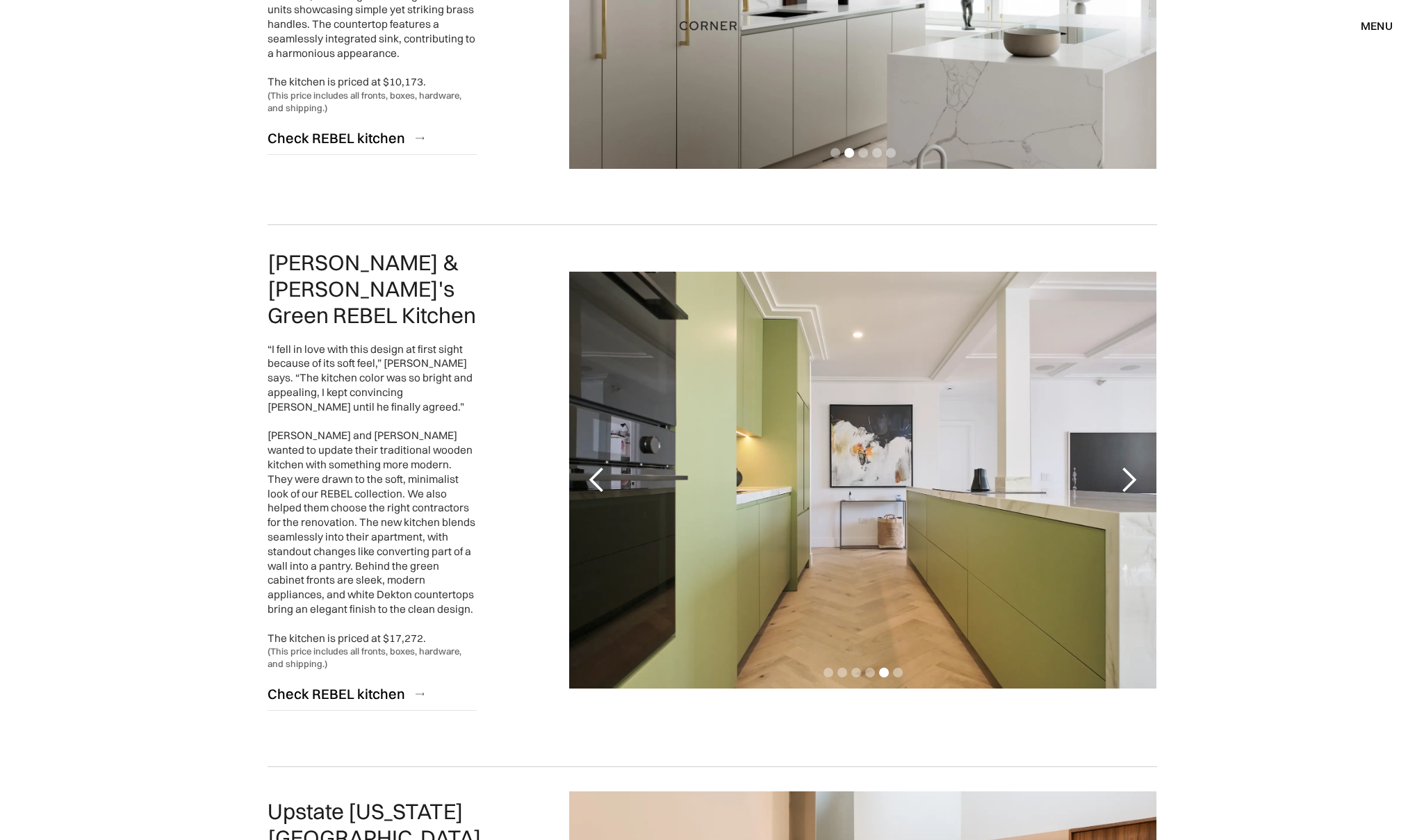
click at [1131, 449] on div "next slide" at bounding box center [1129, 480] width 55 height 417
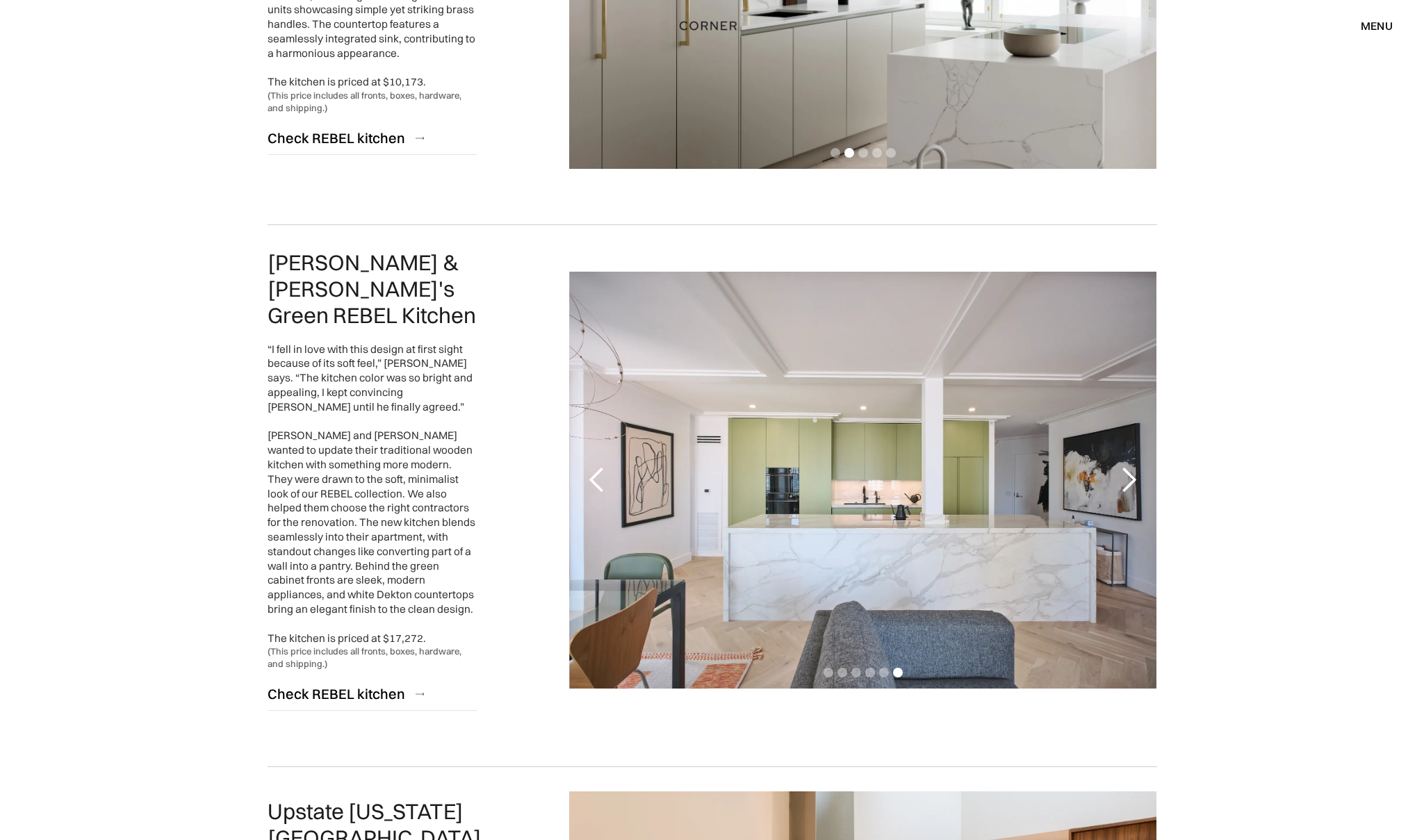
click at [1131, 451] on div "next slide" at bounding box center [1129, 480] width 55 height 417
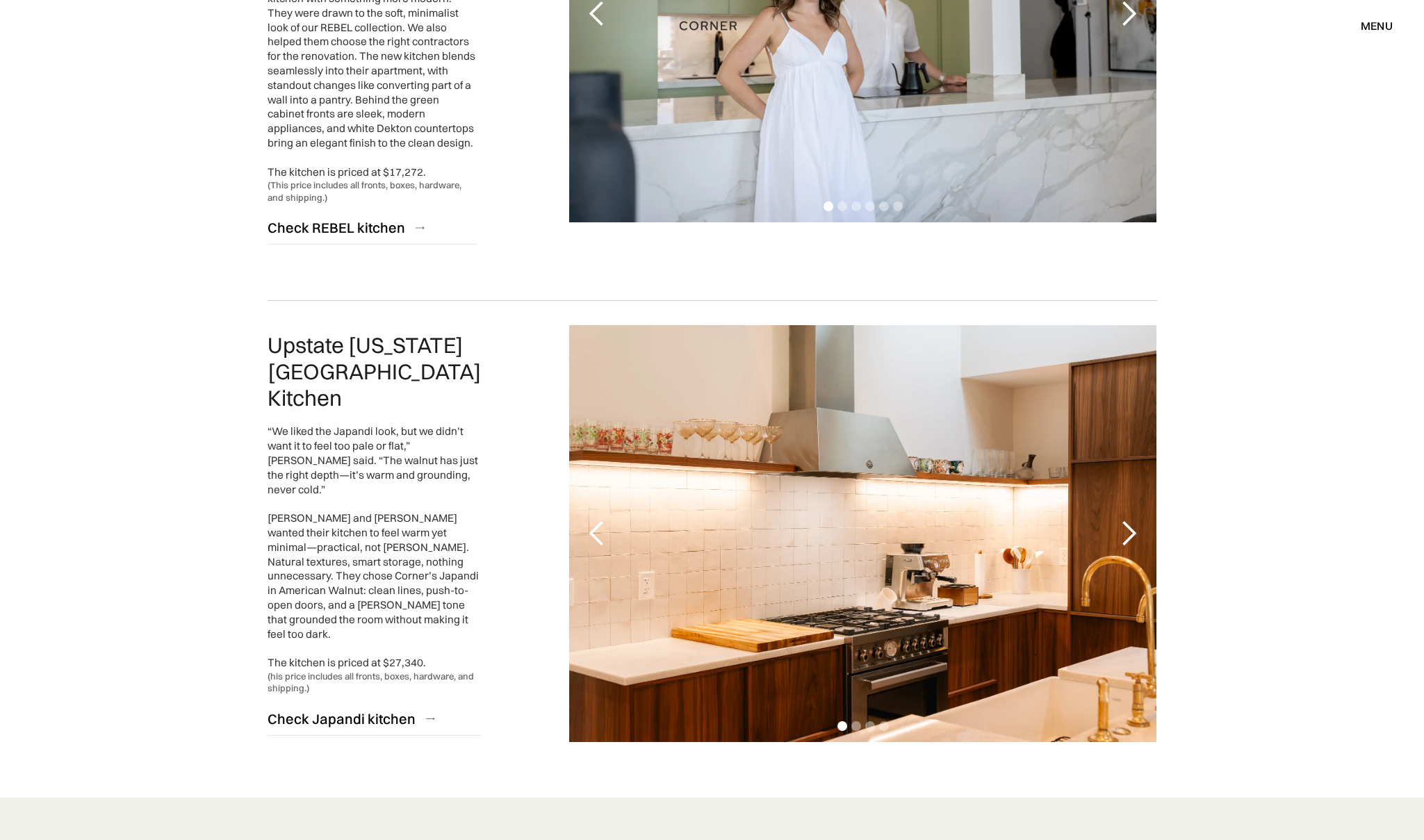
scroll to position [2930, 0]
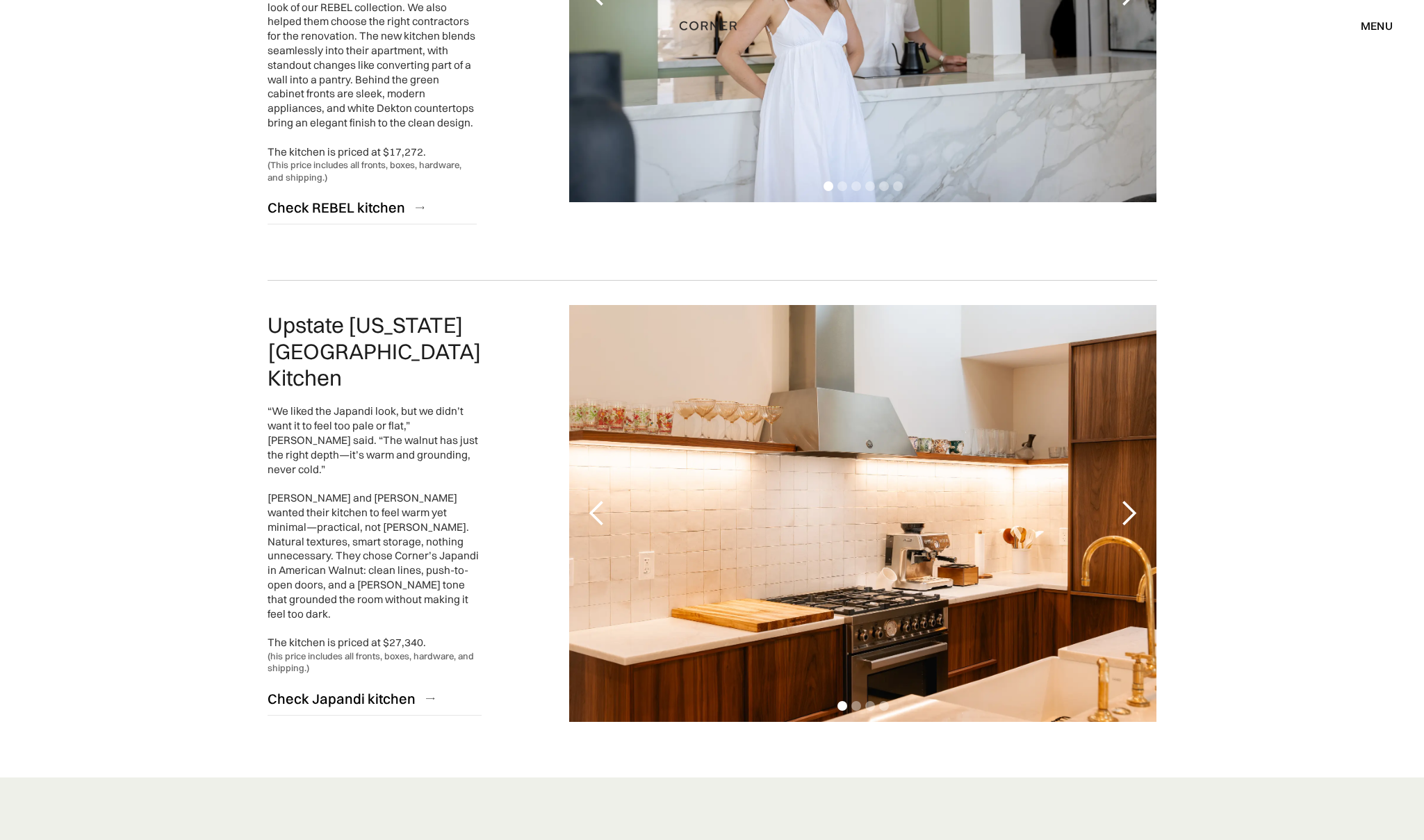
click at [1112, 480] on div "next slide" at bounding box center [1129, 513] width 55 height 417
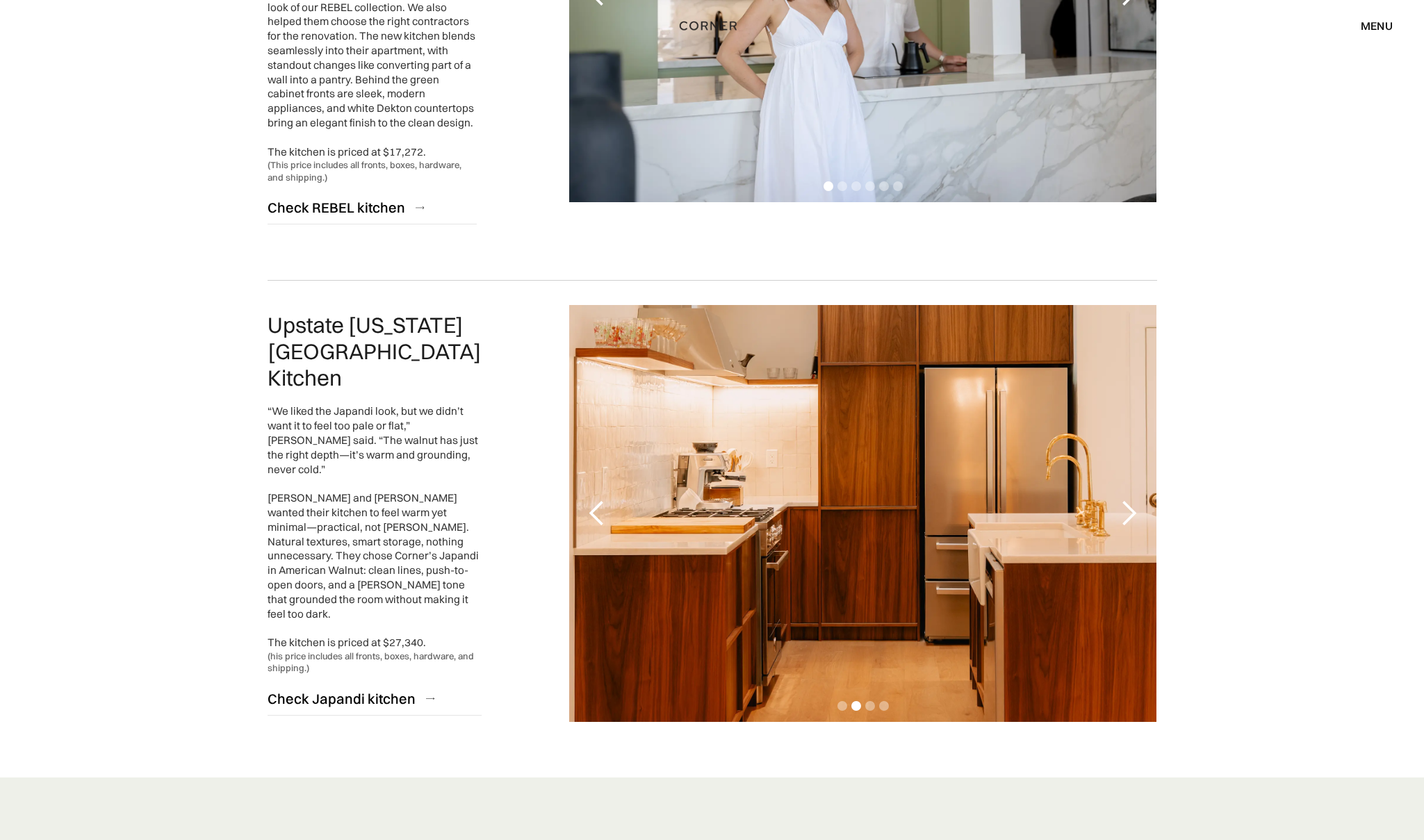
click at [1118, 467] on div "next slide" at bounding box center [1129, 513] width 55 height 417
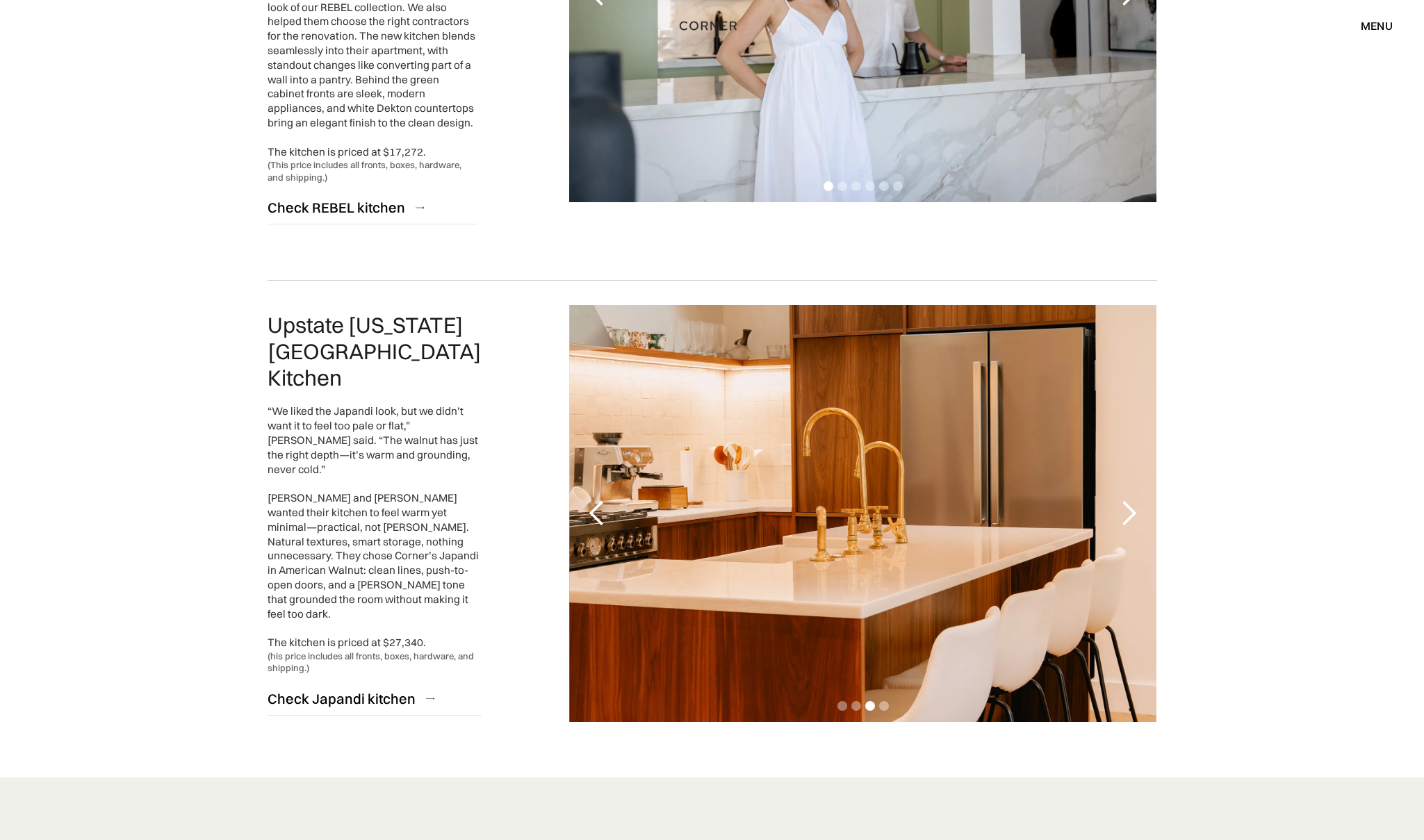
click at [1121, 460] on div "next slide" at bounding box center [1129, 513] width 55 height 417
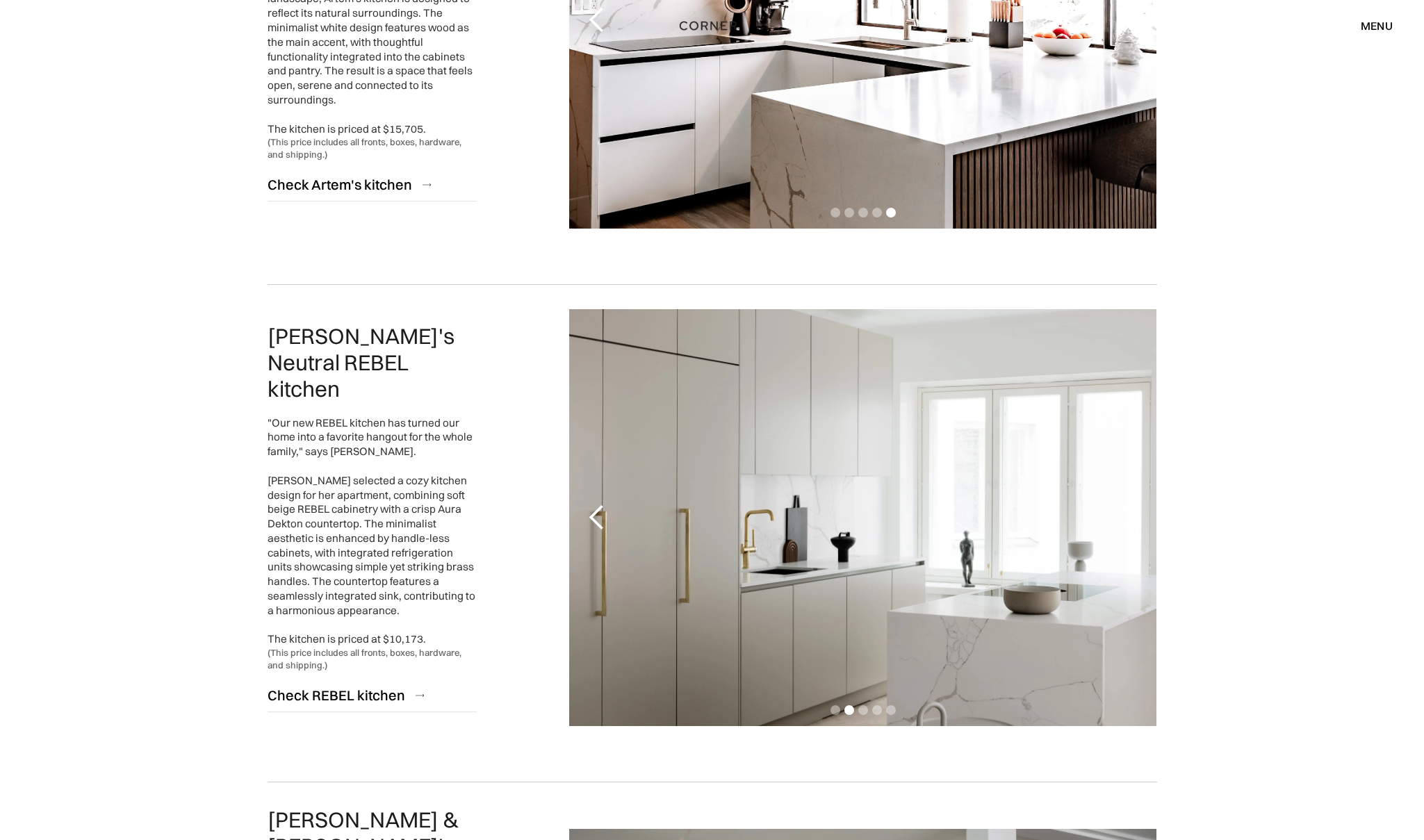
scroll to position [1785, 0]
